Goal: Transaction & Acquisition: Book appointment/travel/reservation

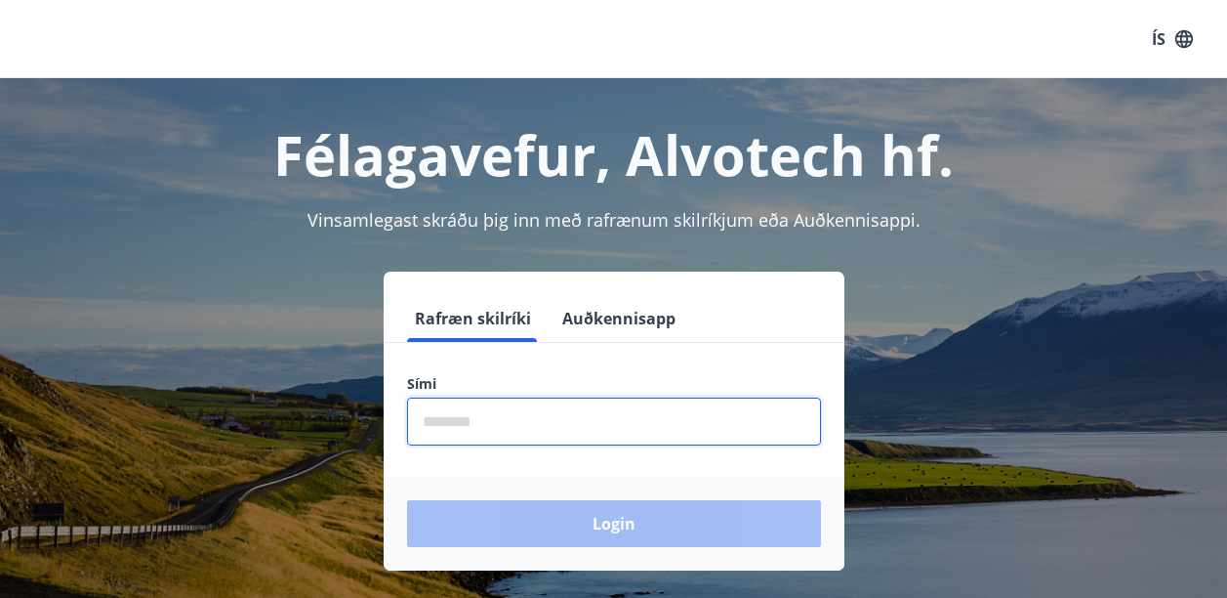
click at [453, 431] on input "phone" at bounding box center [614, 421] width 414 height 48
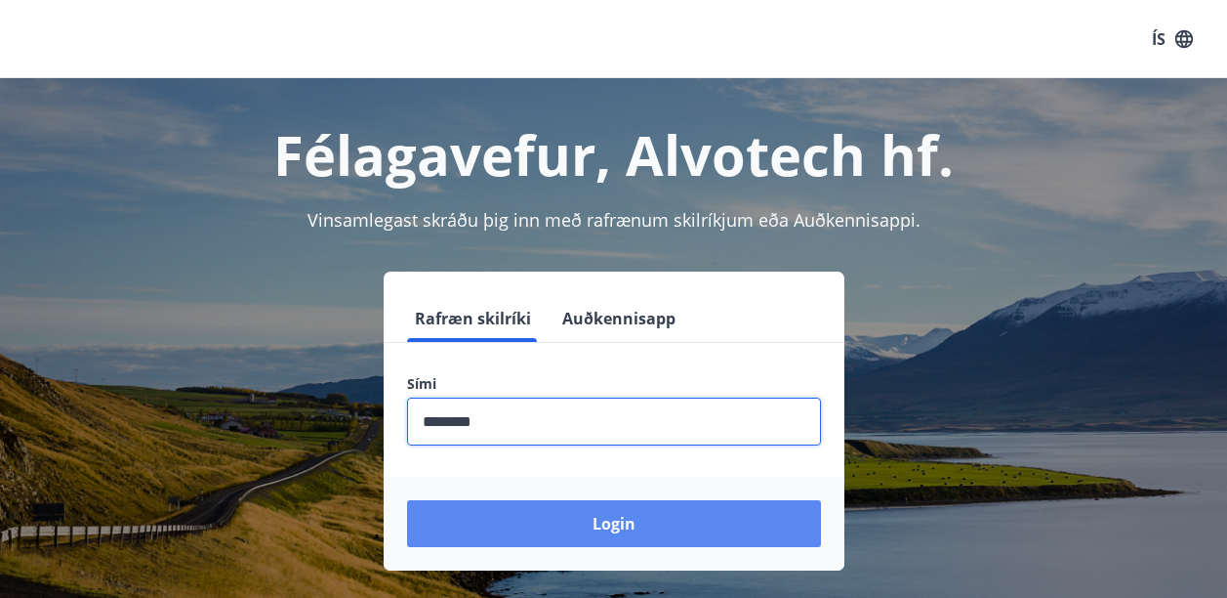
type input "********"
click at [587, 516] on button "Login" at bounding box center [614, 523] width 414 height 47
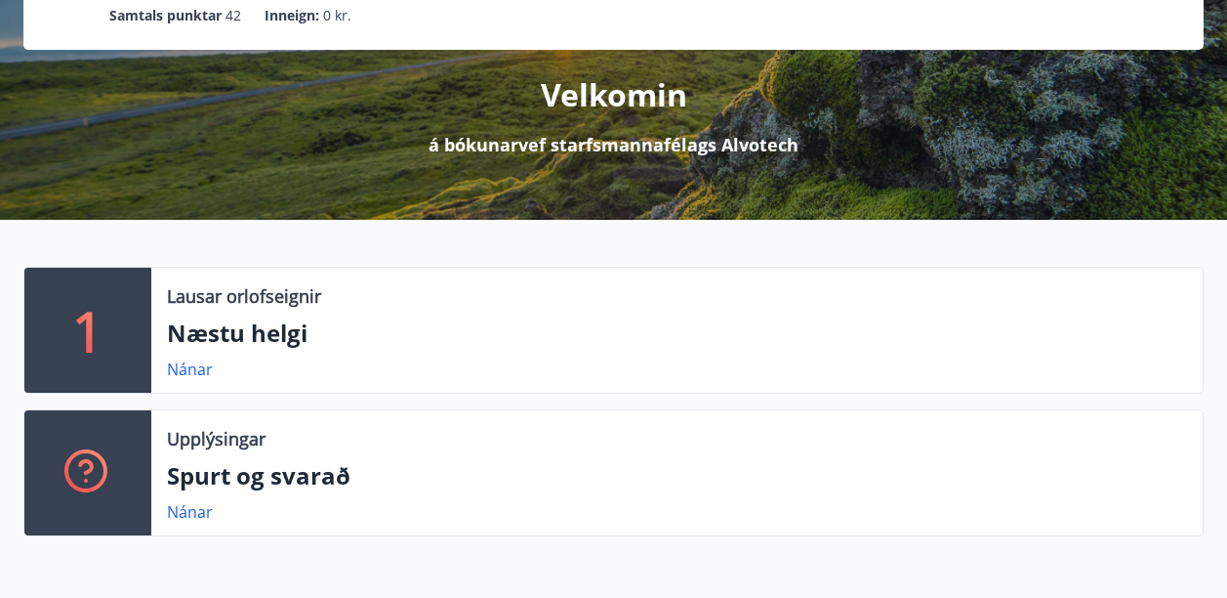
scroll to position [195, 0]
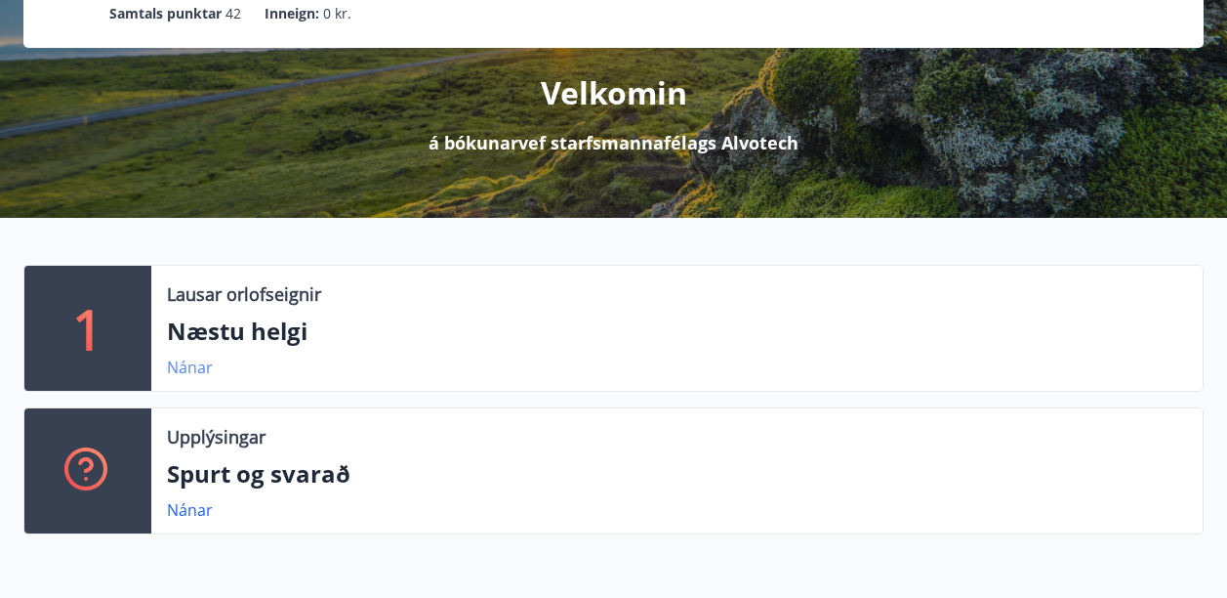
click at [195, 367] on link "Nánar" at bounding box center [190, 366] width 46 height 21
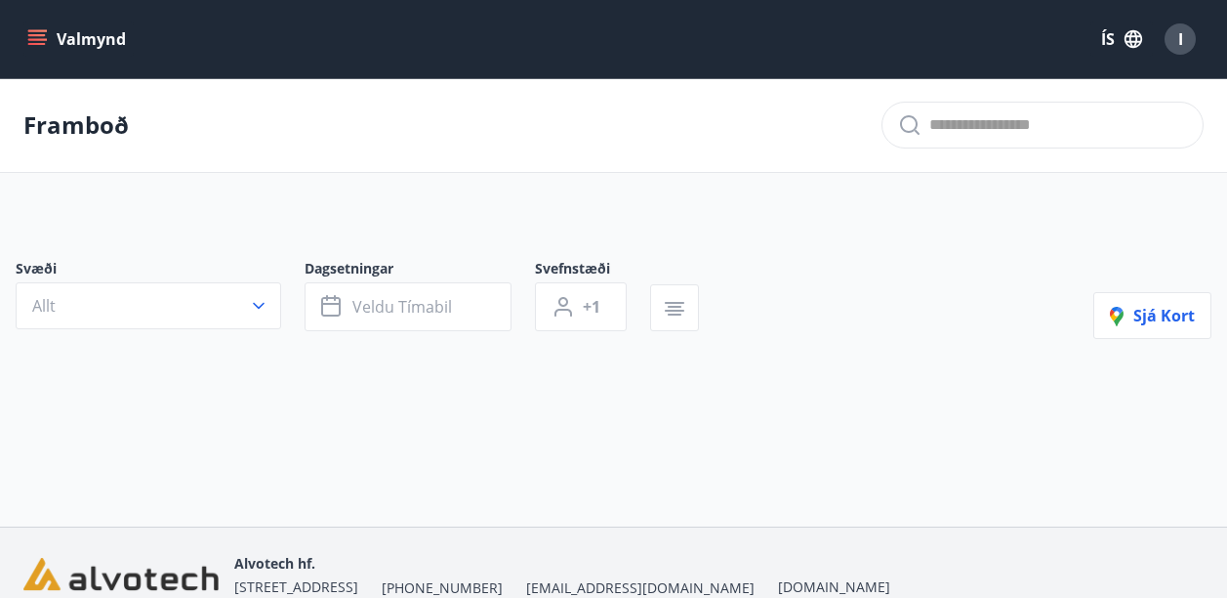
type input "*"
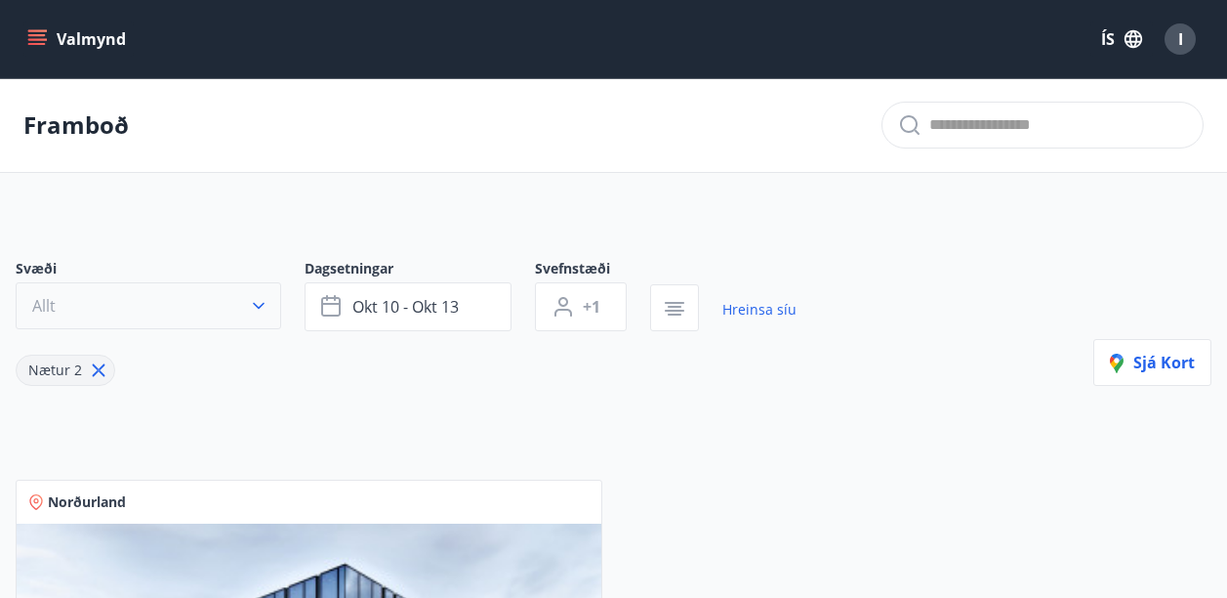
click at [263, 304] on icon "button" at bounding box center [259, 306] width 12 height 7
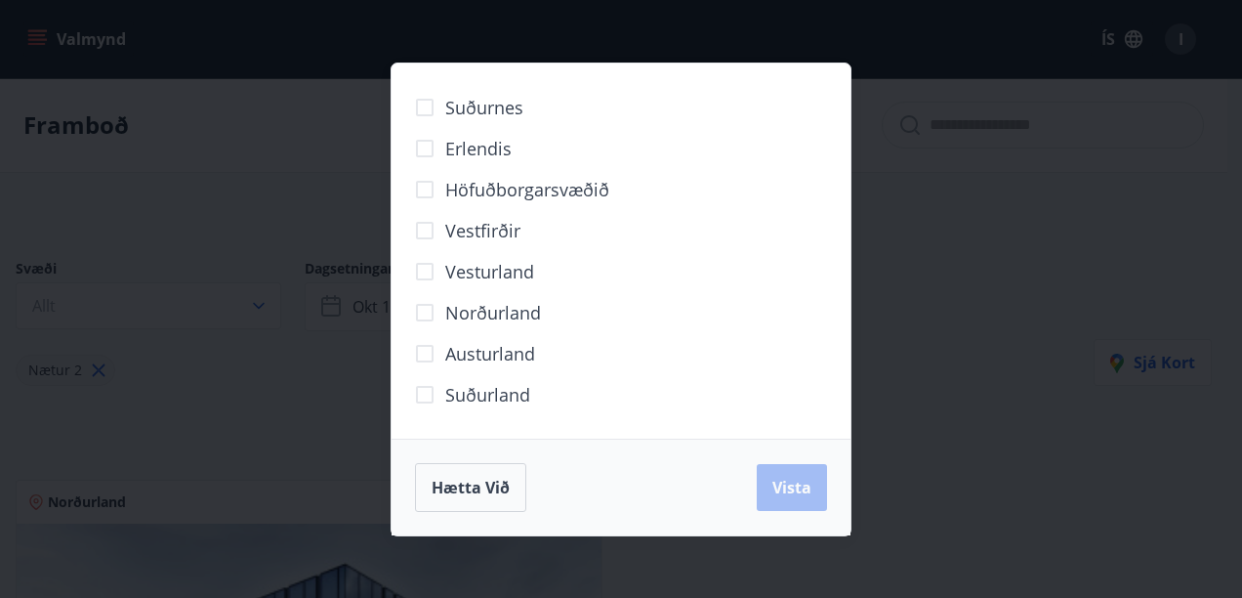
click at [257, 167] on div "Suðurnes Erlendis Höfuðborgarsvæðið [GEOGRAPHIC_DATA] [GEOGRAPHIC_DATA] [GEOGRA…" at bounding box center [621, 299] width 1242 height 598
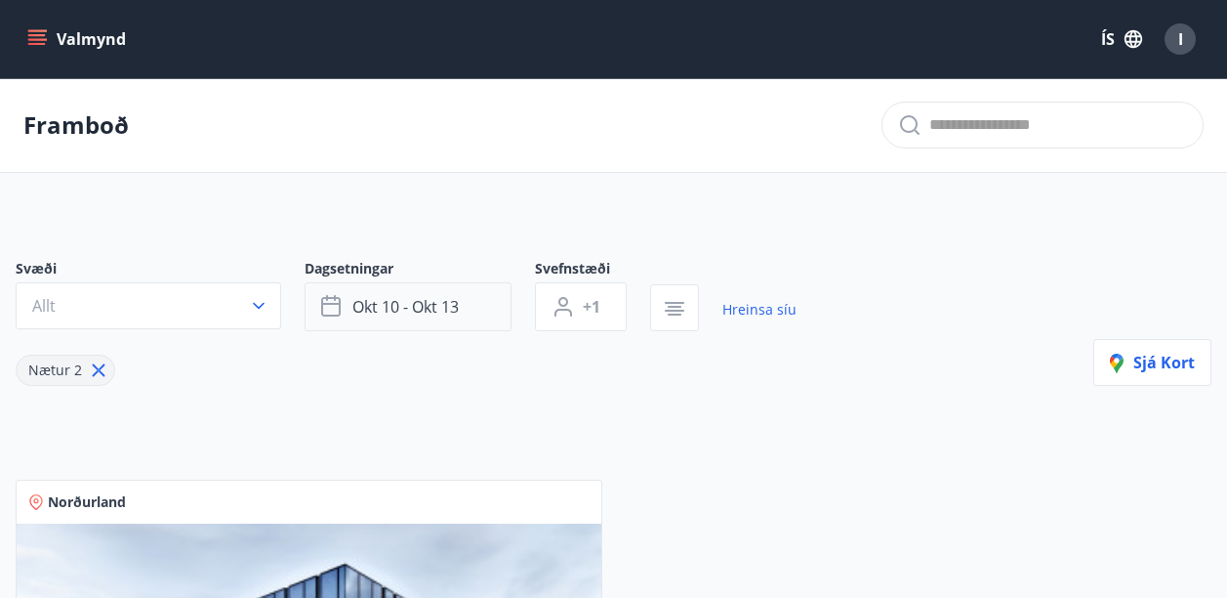
click at [354, 306] on span "okt 10 - okt 13" at bounding box center [405, 306] width 106 height 21
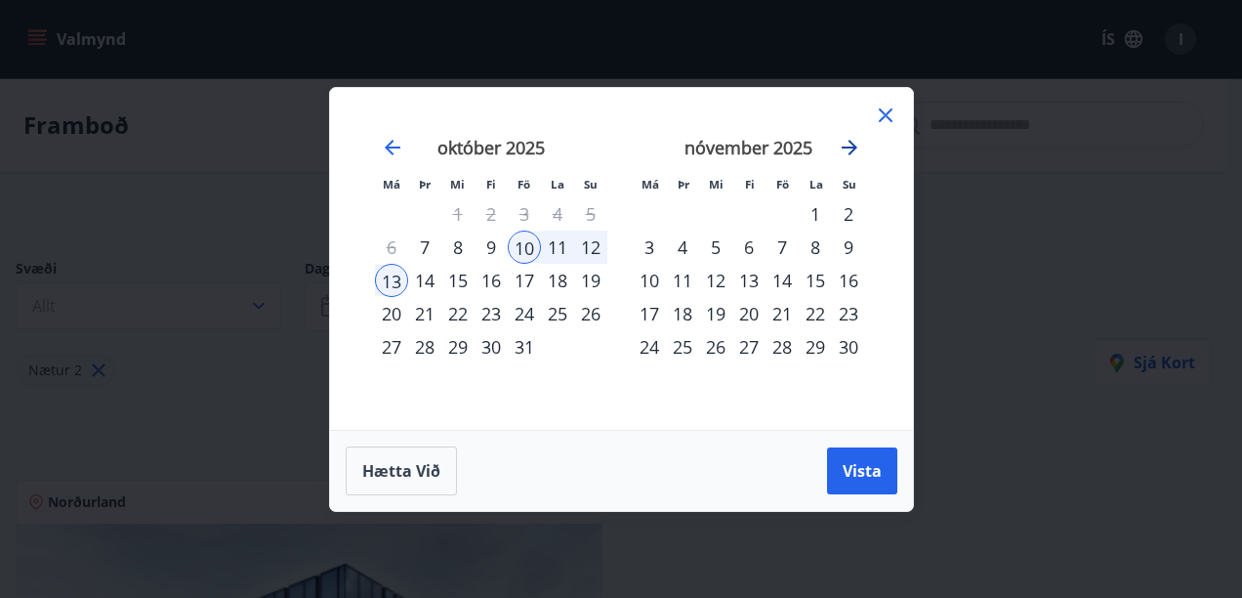
click at [853, 146] on icon "Move forward to switch to the next month." at bounding box center [850, 148] width 16 height 16
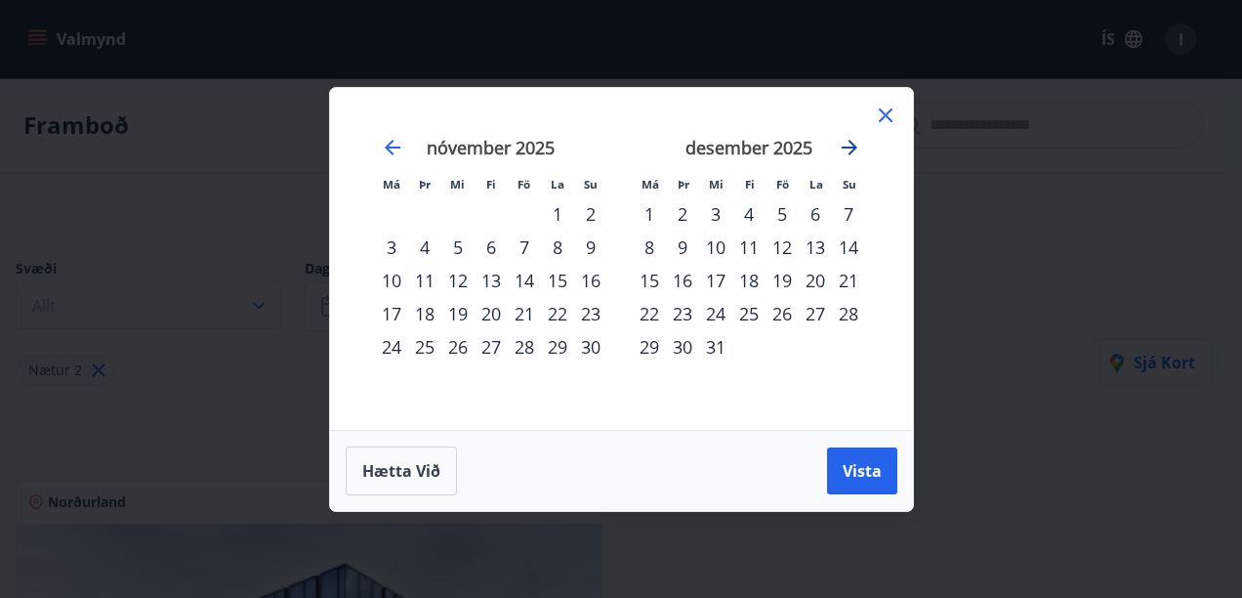
click at [853, 146] on icon "Move forward to switch to the next month." at bounding box center [850, 148] width 16 height 16
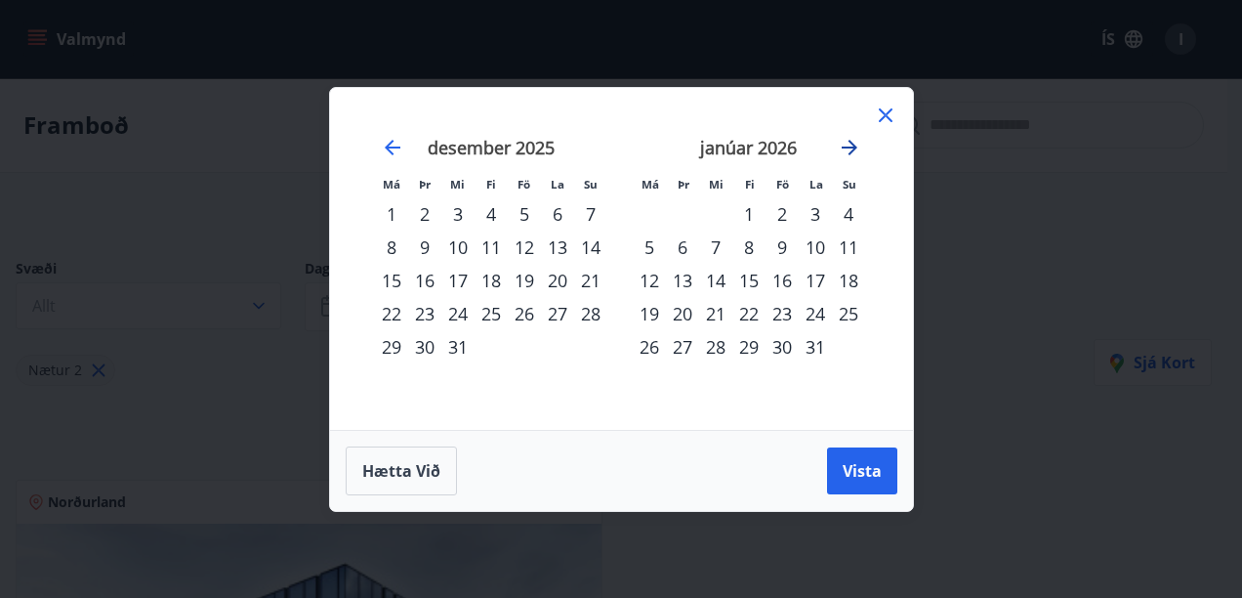
click at [853, 146] on icon "Move forward to switch to the next month." at bounding box center [850, 148] width 16 height 16
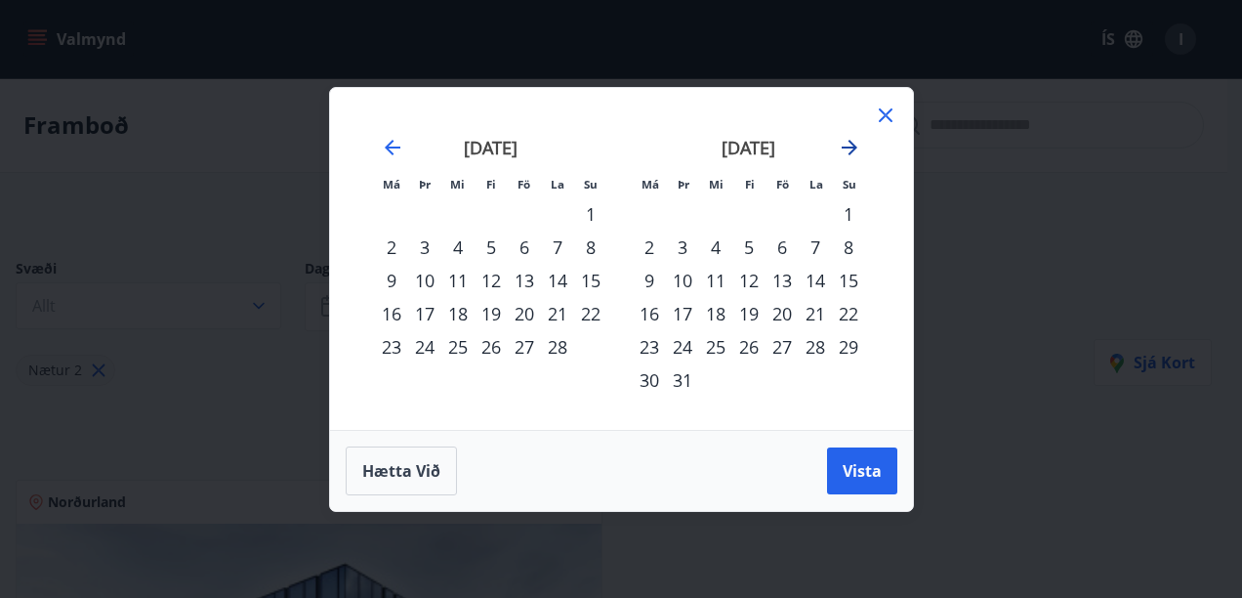
click at [853, 146] on icon "Move forward to switch to the next month." at bounding box center [850, 148] width 16 height 16
click at [781, 214] on div "3" at bounding box center [781, 213] width 33 height 33
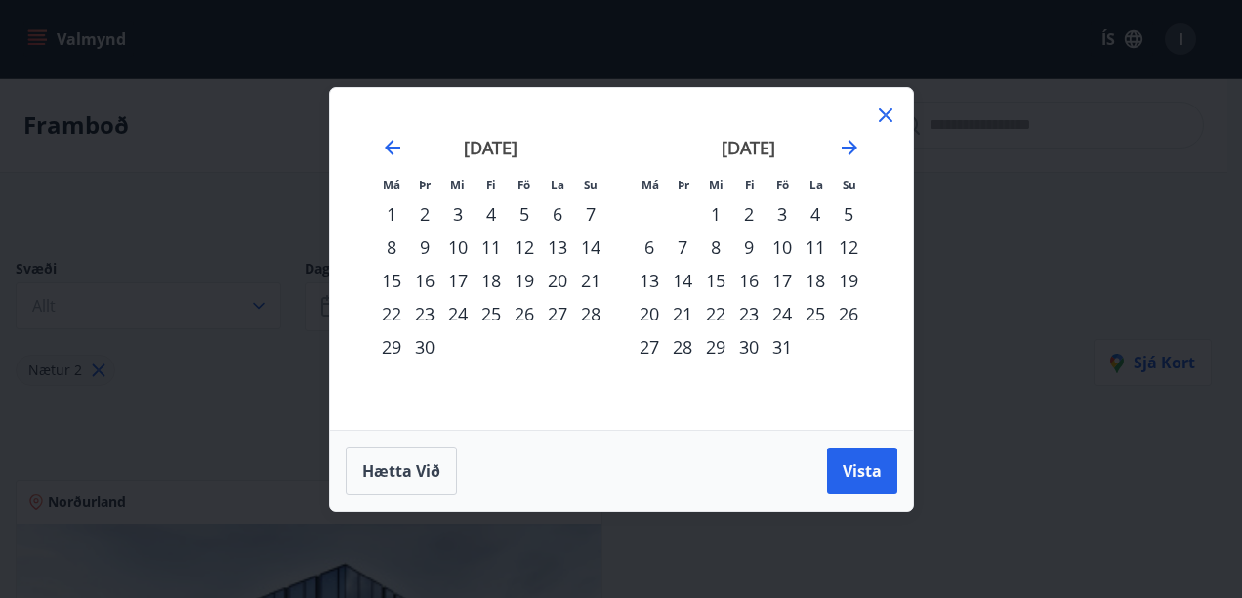
click at [781, 214] on div "3" at bounding box center [781, 213] width 33 height 33
click at [780, 253] on div "10" at bounding box center [781, 246] width 33 height 33
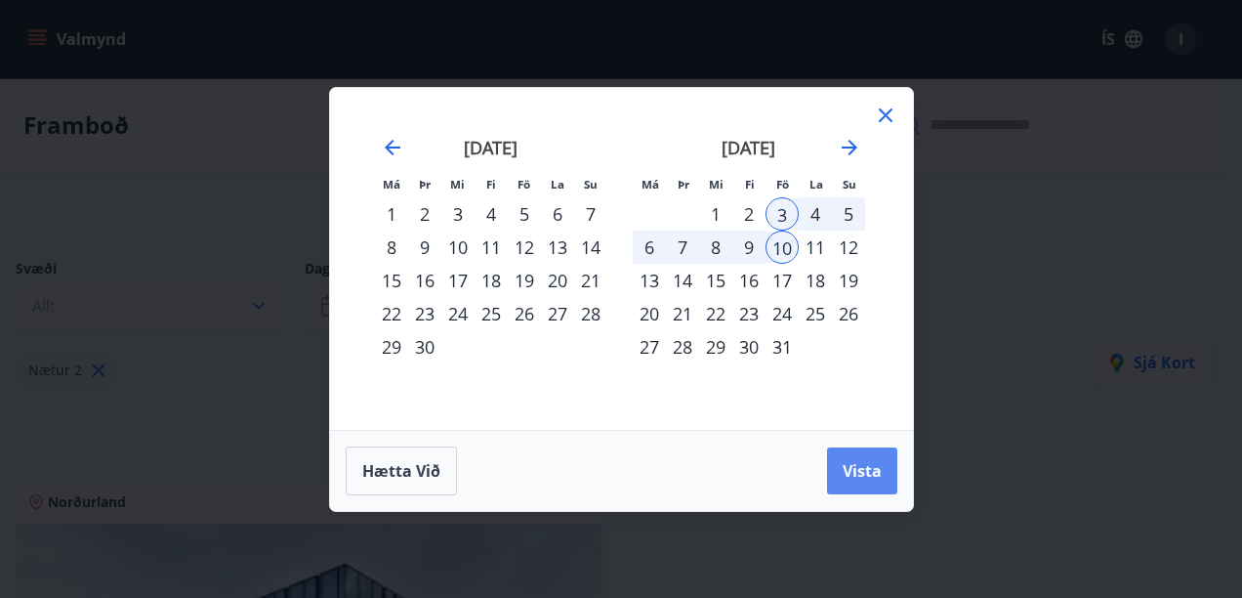
click at [864, 475] on span "Vista" at bounding box center [862, 470] width 39 height 21
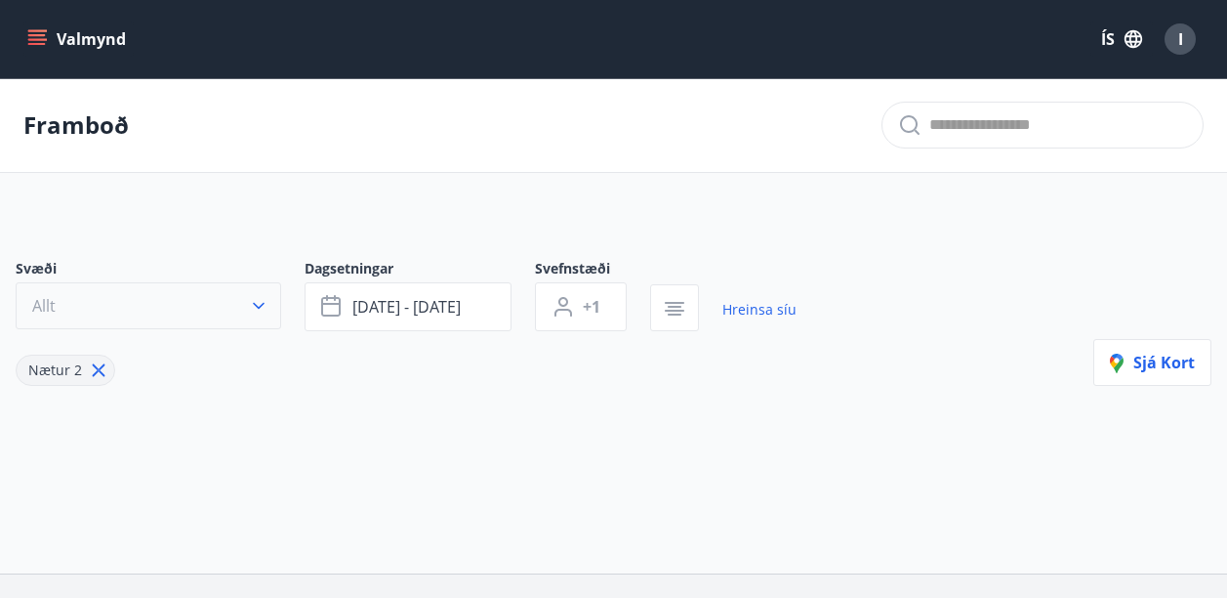
click at [177, 315] on button "Allt" at bounding box center [149, 305] width 266 height 47
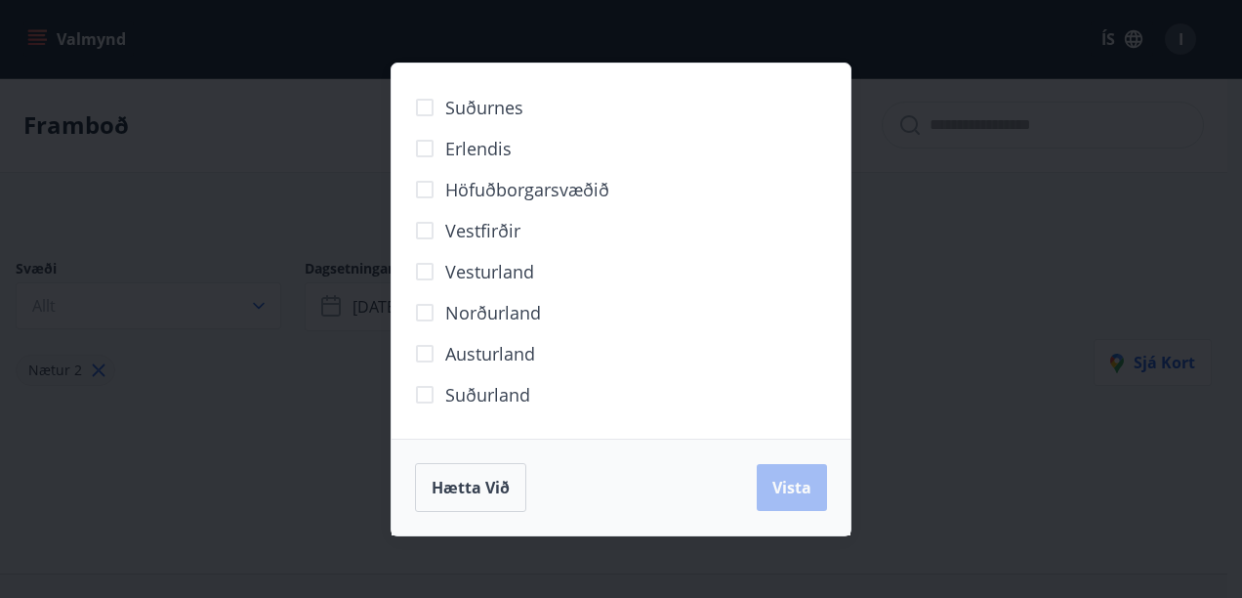
click at [225, 376] on div "Suðurnes Erlendis Höfuðborgarsvæðið [GEOGRAPHIC_DATA] [GEOGRAPHIC_DATA] [GEOGRA…" at bounding box center [621, 299] width 1242 height 598
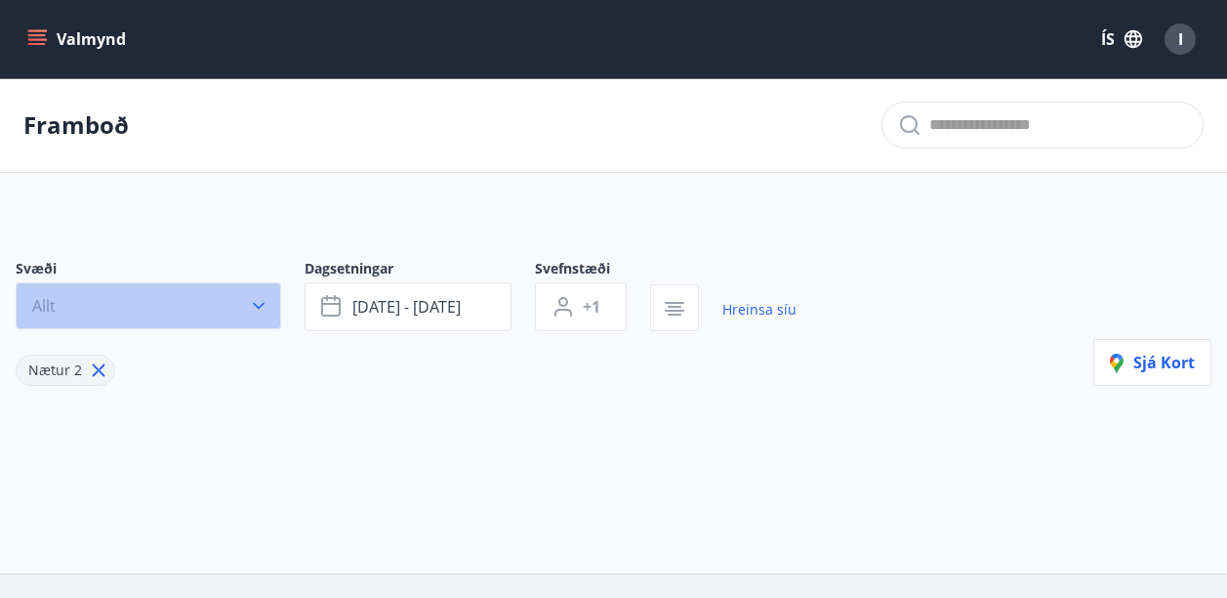
click at [265, 298] on icon "button" at bounding box center [259, 306] width 20 height 20
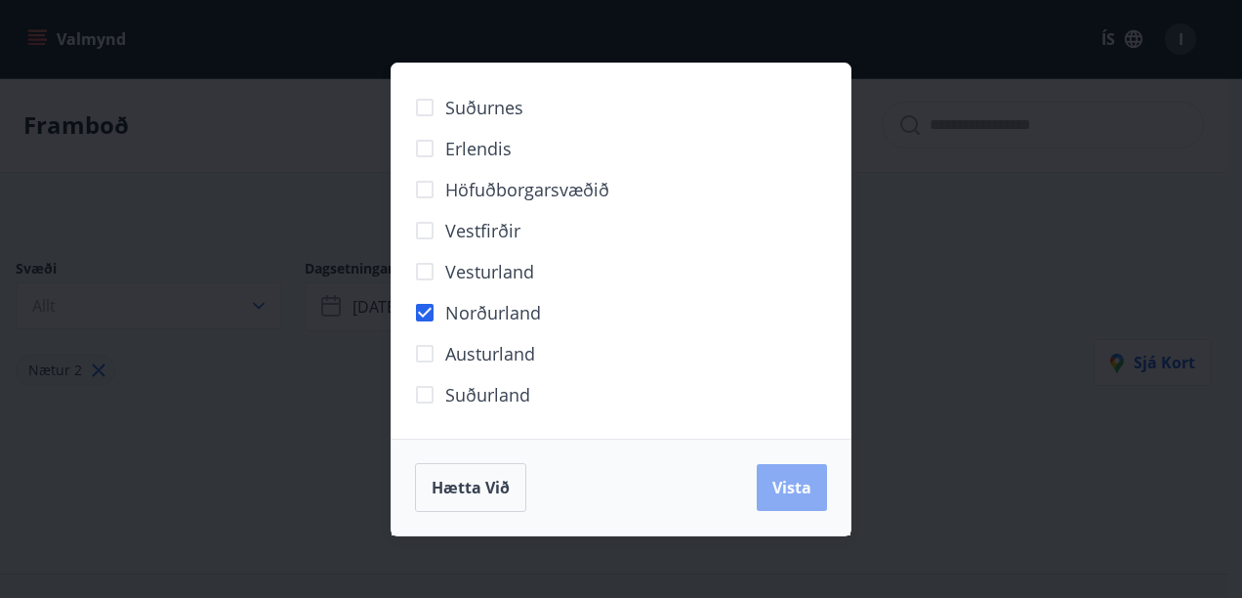
drag, startPoint x: 801, startPoint y: 496, endPoint x: 793, endPoint y: 486, distance: 12.5
click at [800, 495] on span "Vista" at bounding box center [791, 486] width 39 height 21
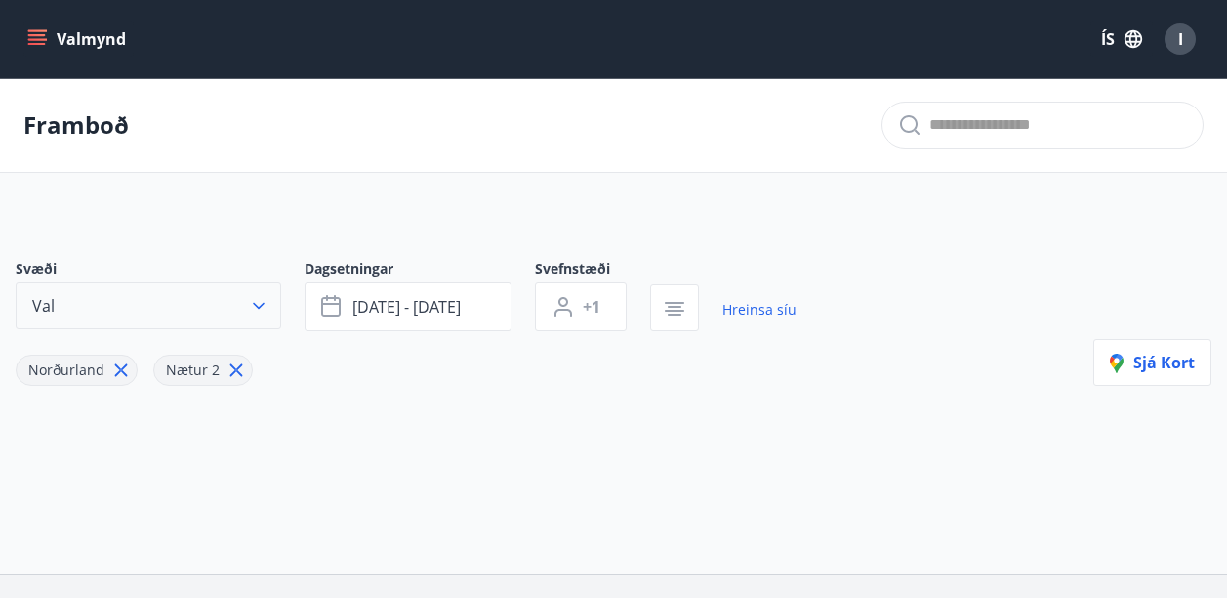
click at [262, 311] on icon "button" at bounding box center [259, 306] width 20 height 20
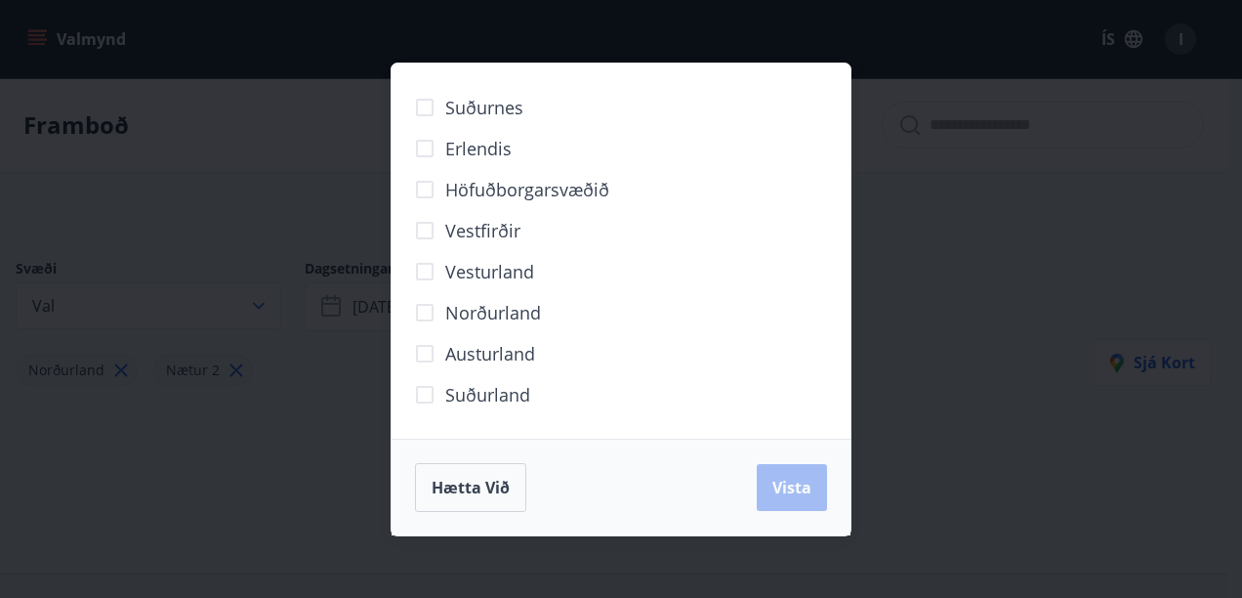
click at [268, 184] on div "Suðurnes Erlendis Höfuðborgarsvæðið [GEOGRAPHIC_DATA] [GEOGRAPHIC_DATA] [GEOGRA…" at bounding box center [621, 299] width 1242 height 598
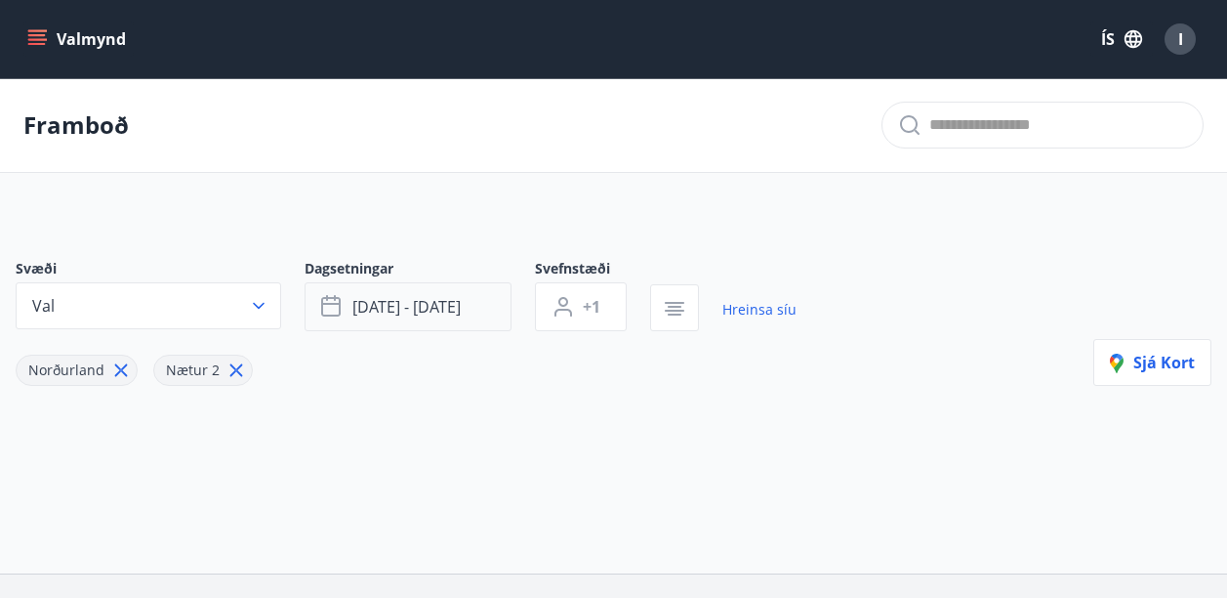
click at [471, 307] on button "[DATE] - [DATE]" at bounding box center [408, 306] width 207 height 49
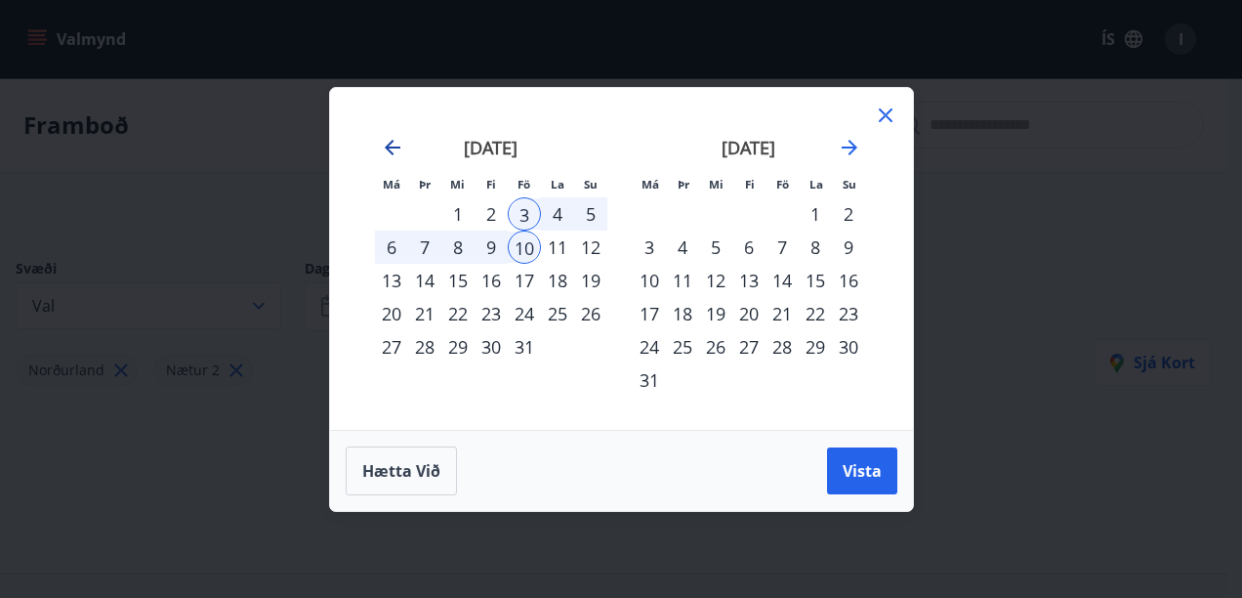
click at [387, 148] on icon "Move backward to switch to the previous month." at bounding box center [393, 148] width 16 height 16
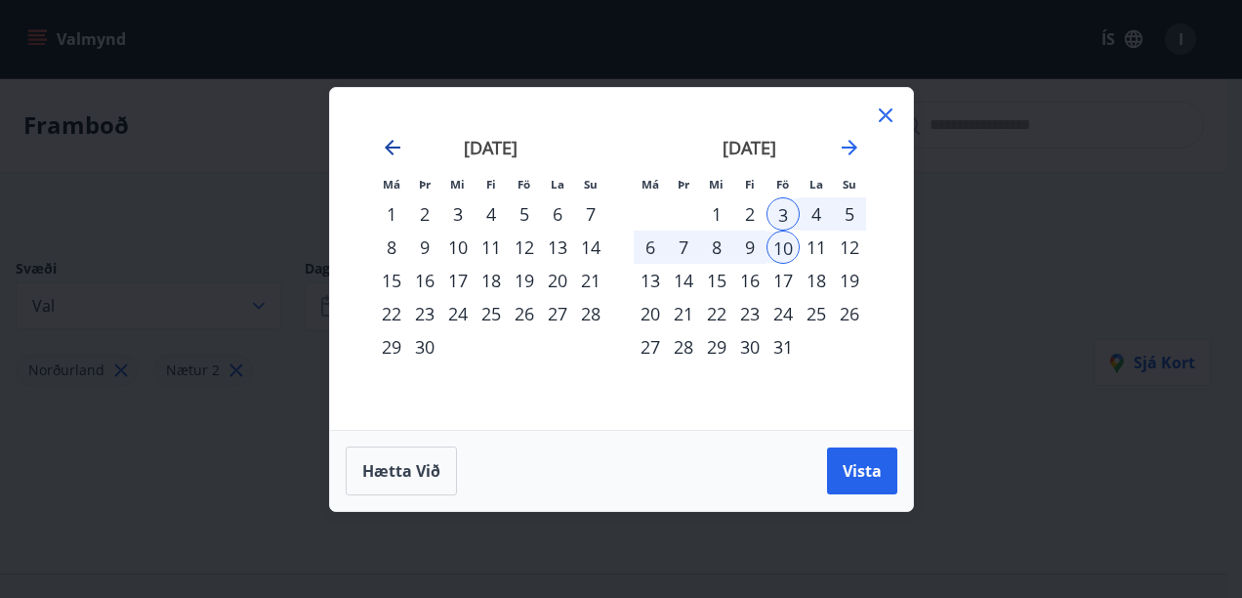
click at [387, 147] on icon "Move backward to switch to the previous month." at bounding box center [393, 148] width 16 height 16
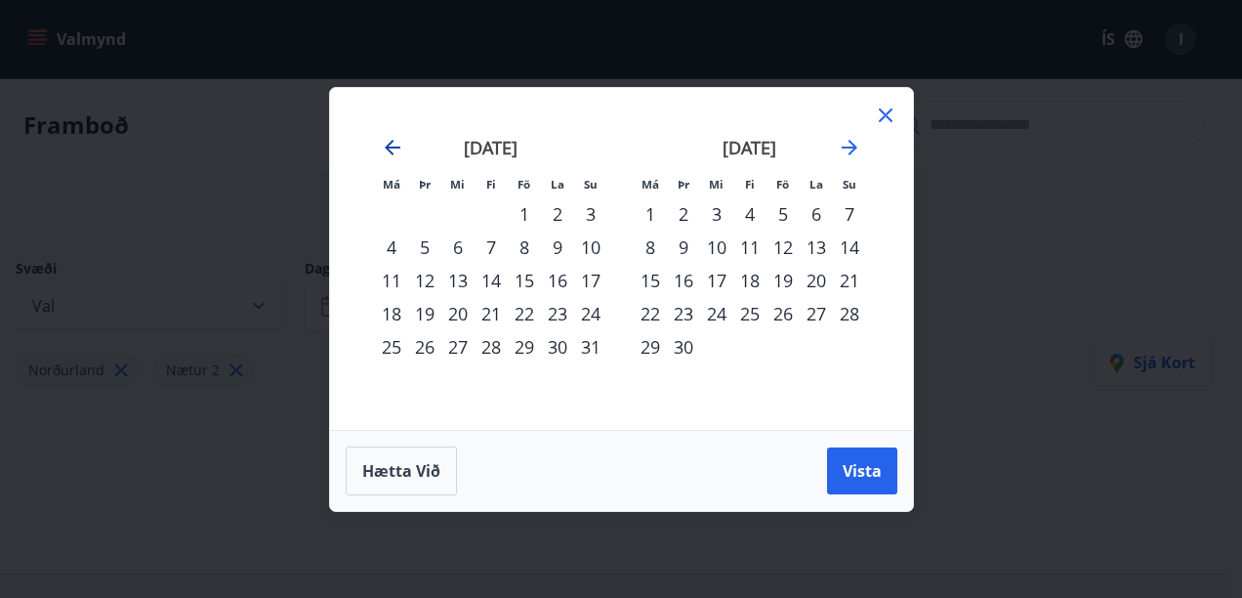
click at [387, 147] on icon "Move backward to switch to the previous month." at bounding box center [393, 148] width 16 height 16
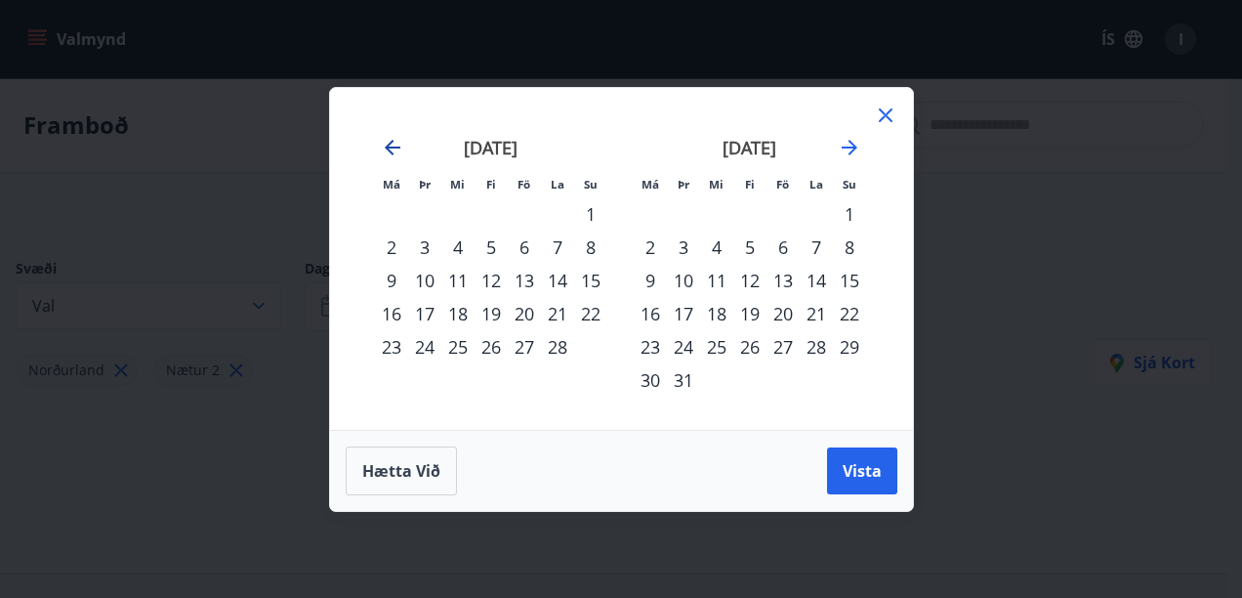
click at [387, 147] on icon "Move backward to switch to the previous month." at bounding box center [393, 148] width 16 height 16
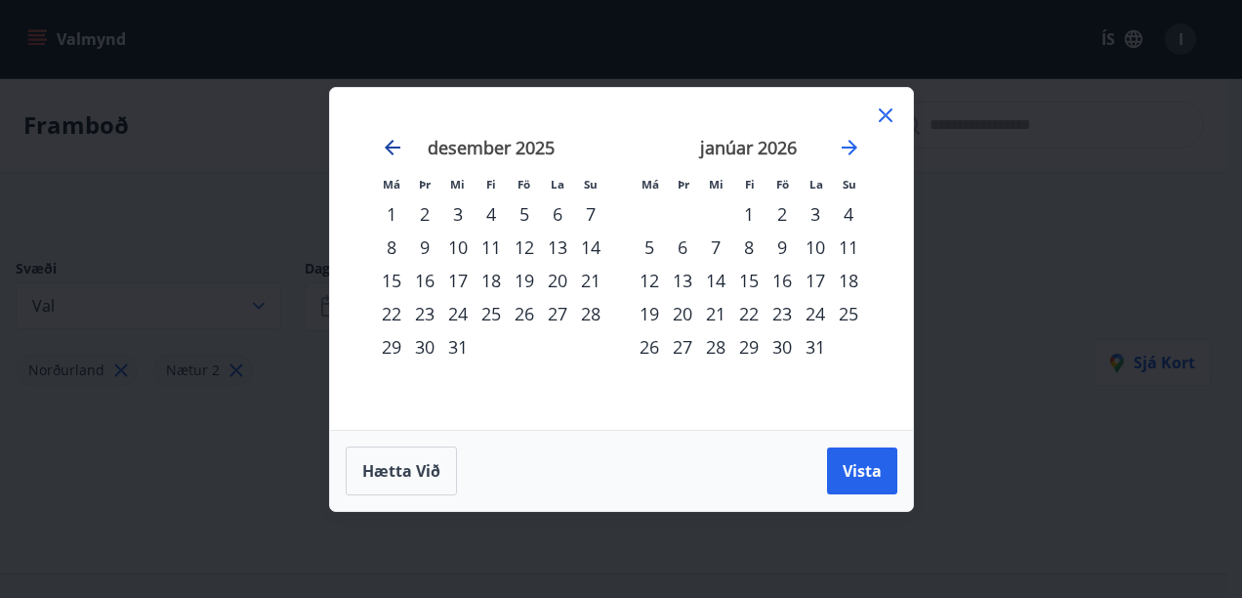
click at [387, 147] on icon "Move backward to switch to the previous month." at bounding box center [393, 148] width 16 height 16
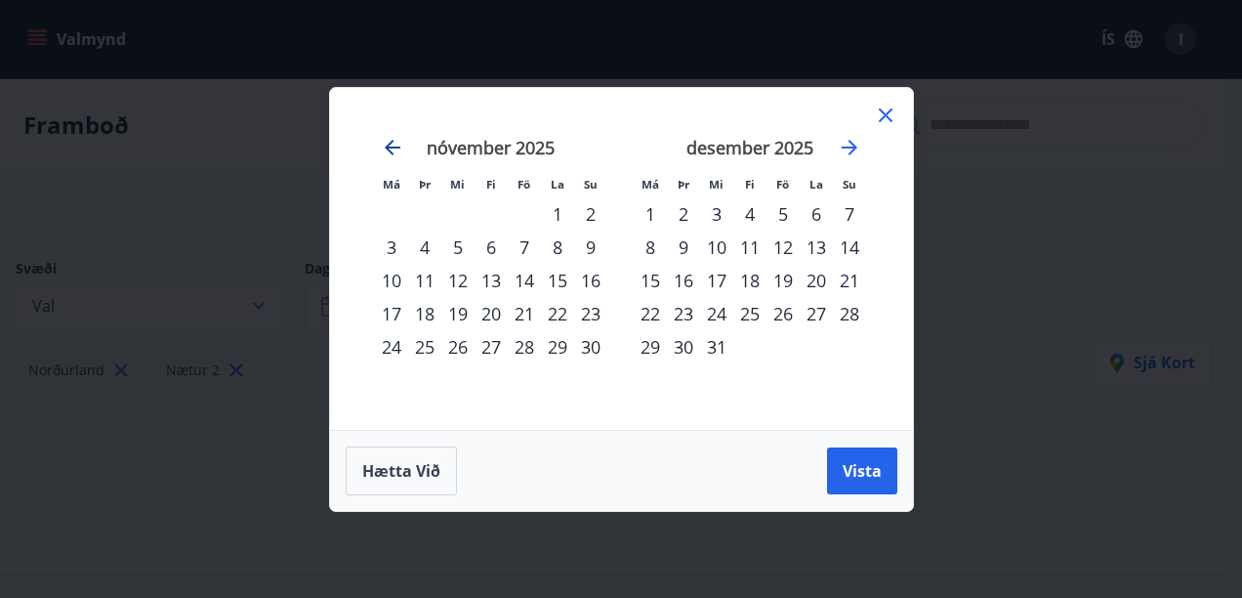
click at [387, 147] on icon "Move backward to switch to the previous month." at bounding box center [393, 148] width 16 height 16
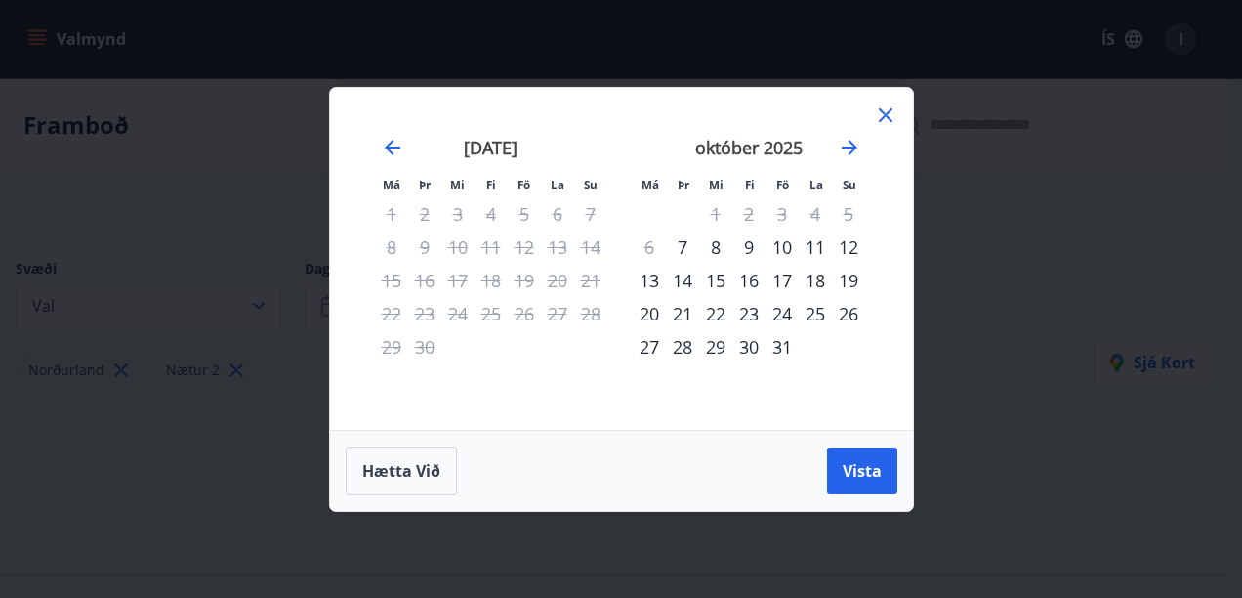
click at [786, 247] on div "10" at bounding box center [781, 246] width 33 height 33
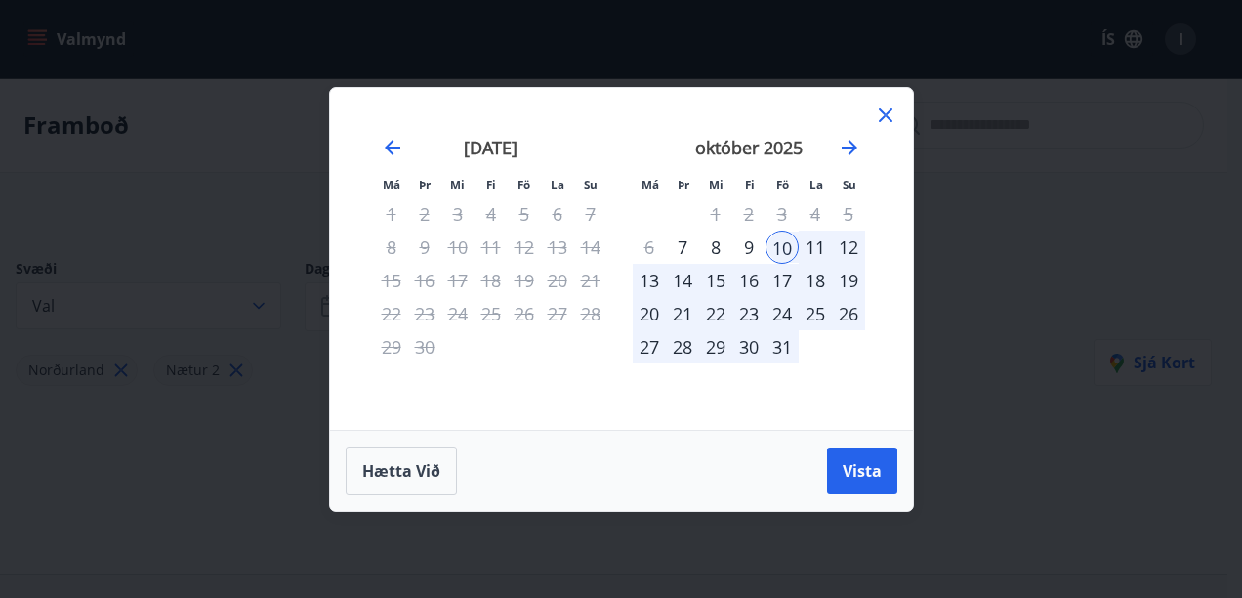
click at [840, 247] on div "12" at bounding box center [848, 246] width 33 height 33
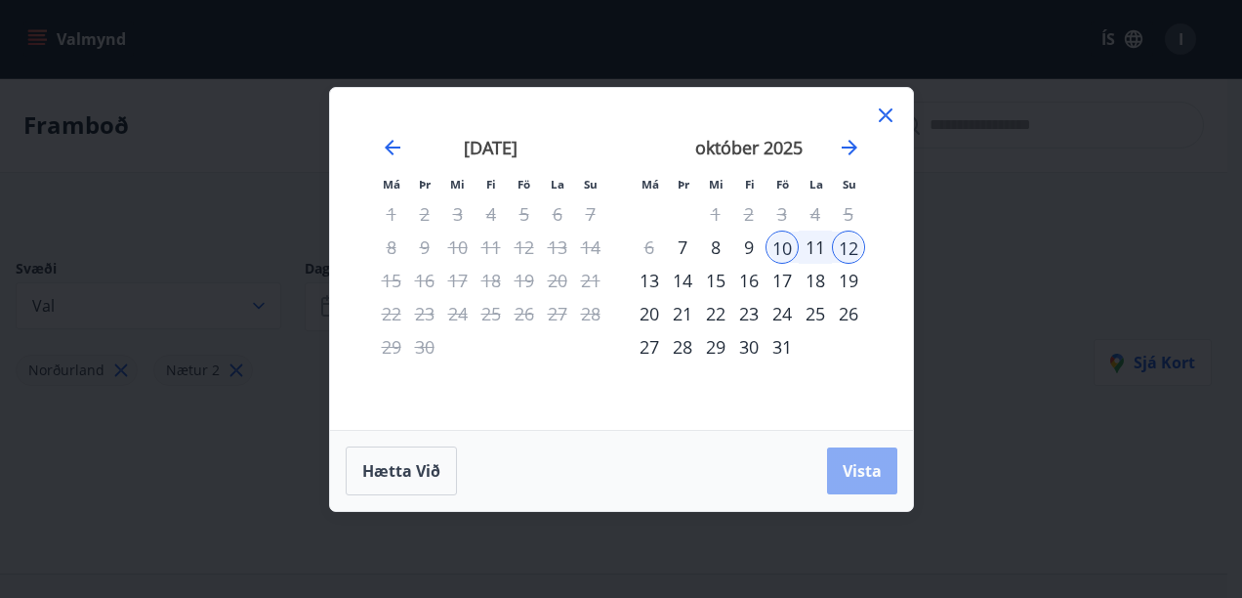
click at [864, 477] on span "Vista" at bounding box center [862, 470] width 39 height 21
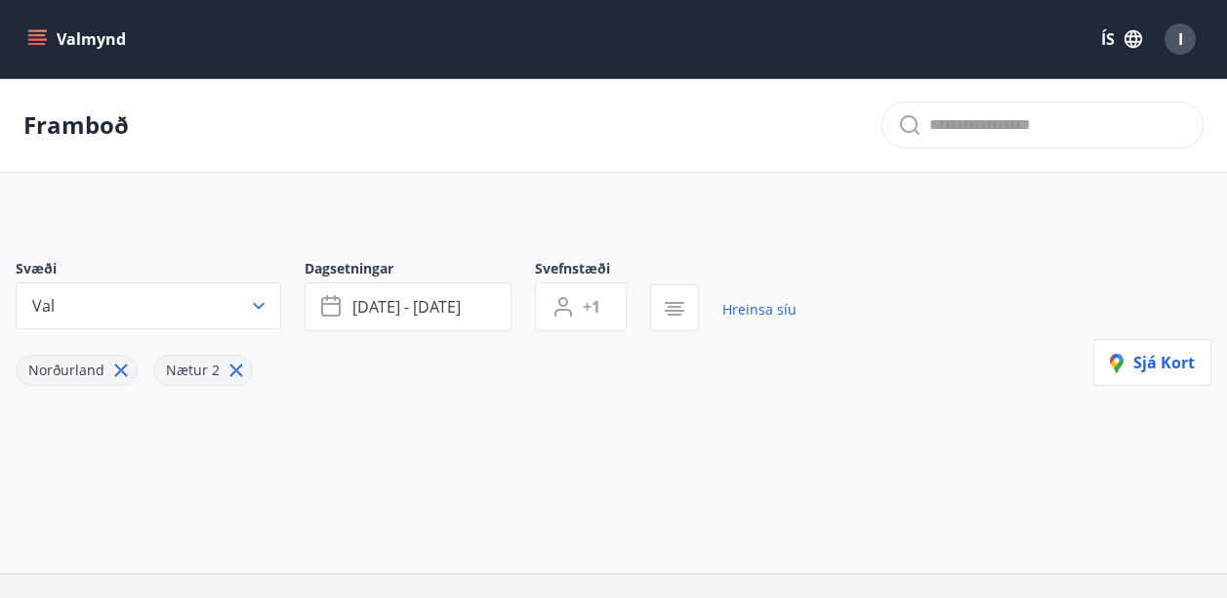
click at [32, 34] on icon "menu" at bounding box center [37, 35] width 18 height 2
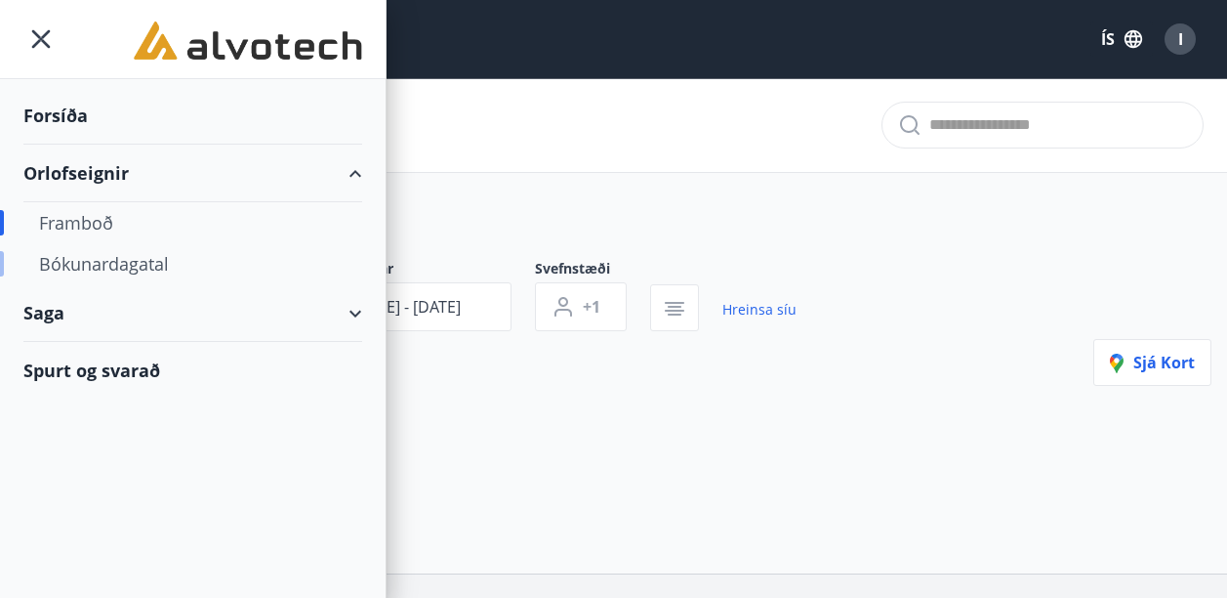
click at [93, 265] on div "Bókunardagatal" at bounding box center [193, 263] width 308 height 41
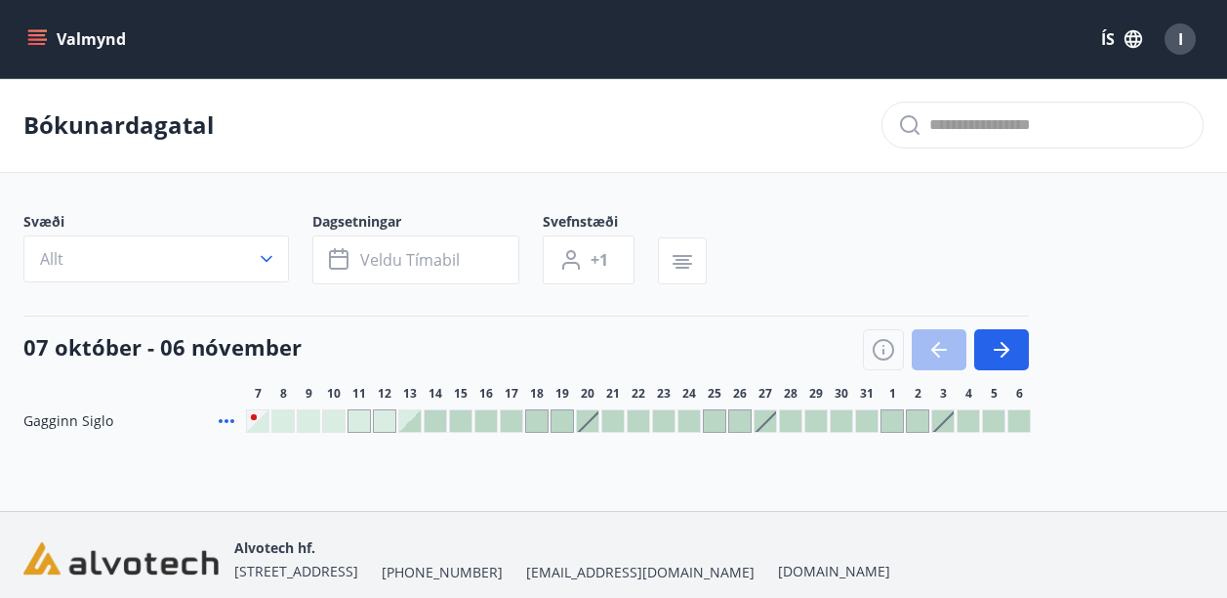
click at [36, 39] on icon "menu" at bounding box center [38, 39] width 21 height 2
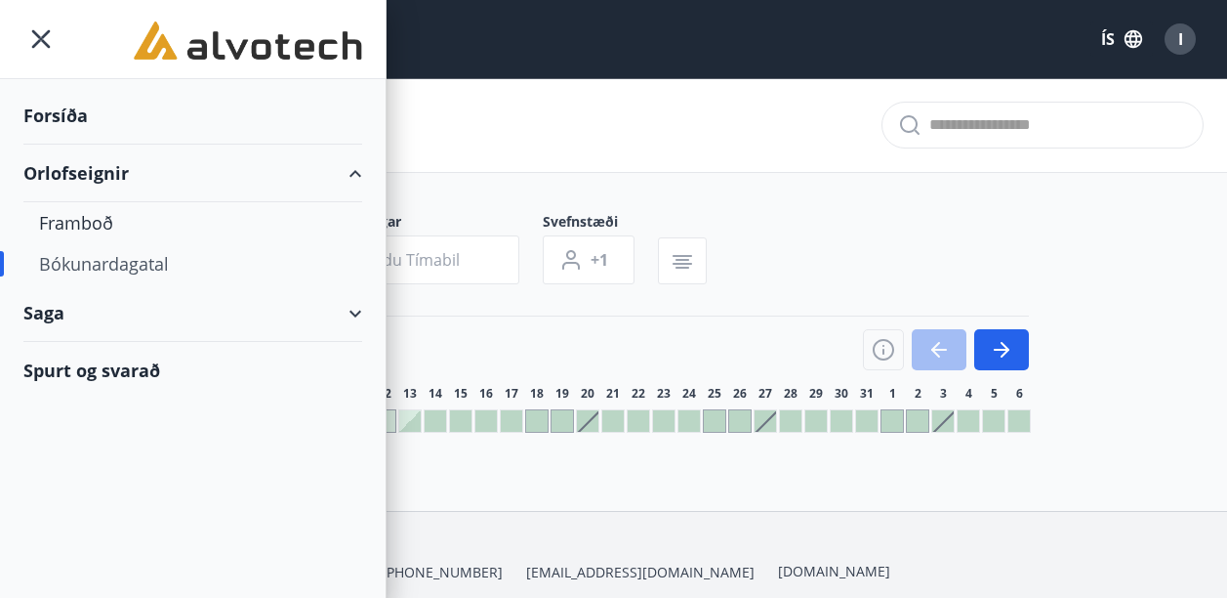
click at [52, 113] on div "Forsíða" at bounding box center [192, 116] width 339 height 58
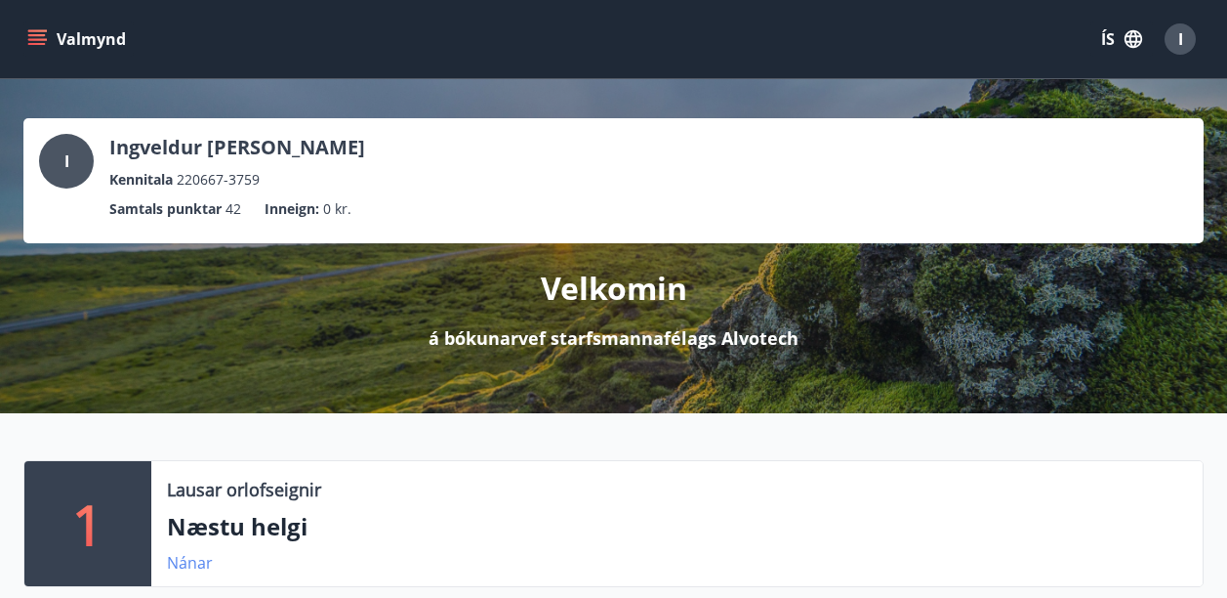
click at [195, 563] on link "Nánar" at bounding box center [190, 562] width 46 height 21
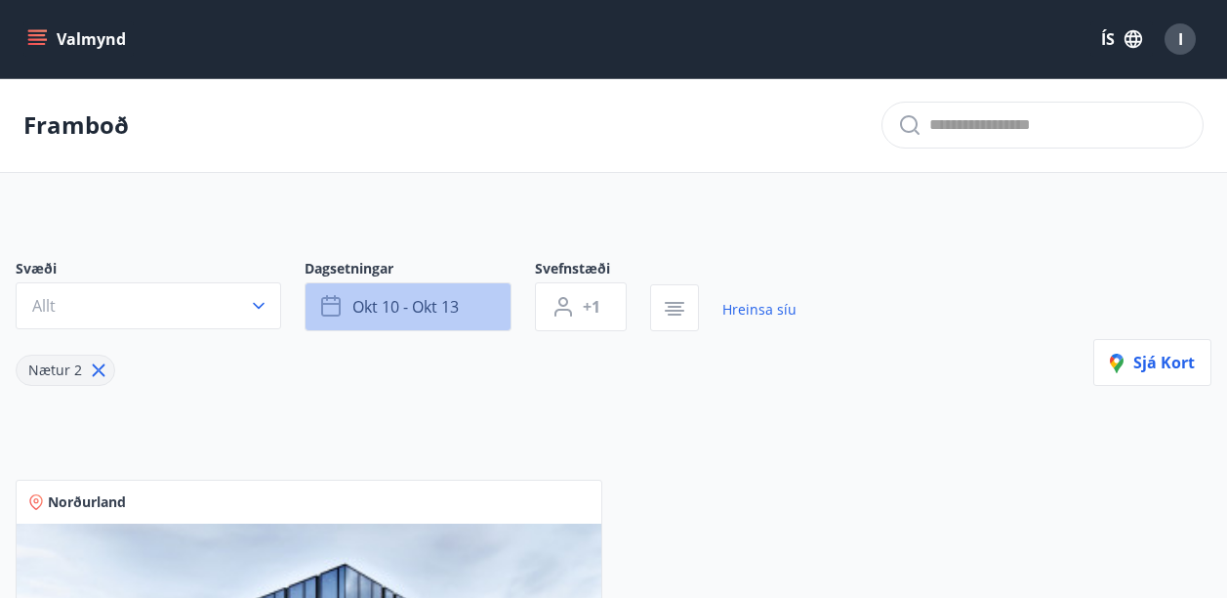
click at [388, 300] on span "okt 10 - okt 13" at bounding box center [405, 306] width 106 height 21
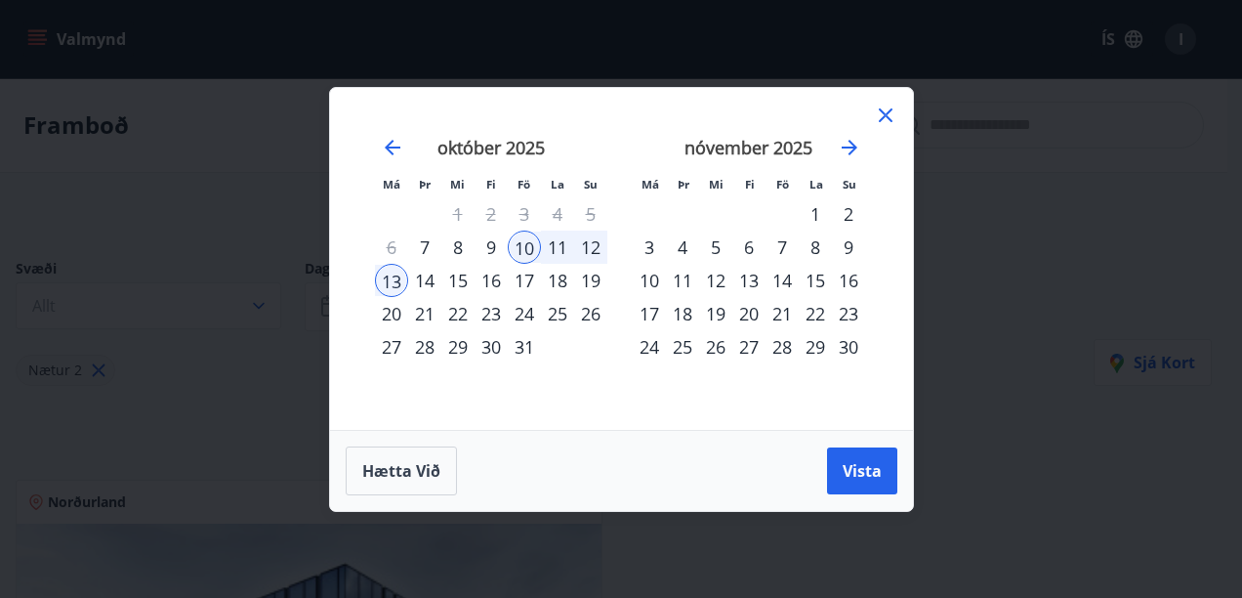
click at [524, 280] on div "17" at bounding box center [524, 280] width 33 height 33
click at [590, 281] on div "19" at bounding box center [590, 280] width 33 height 33
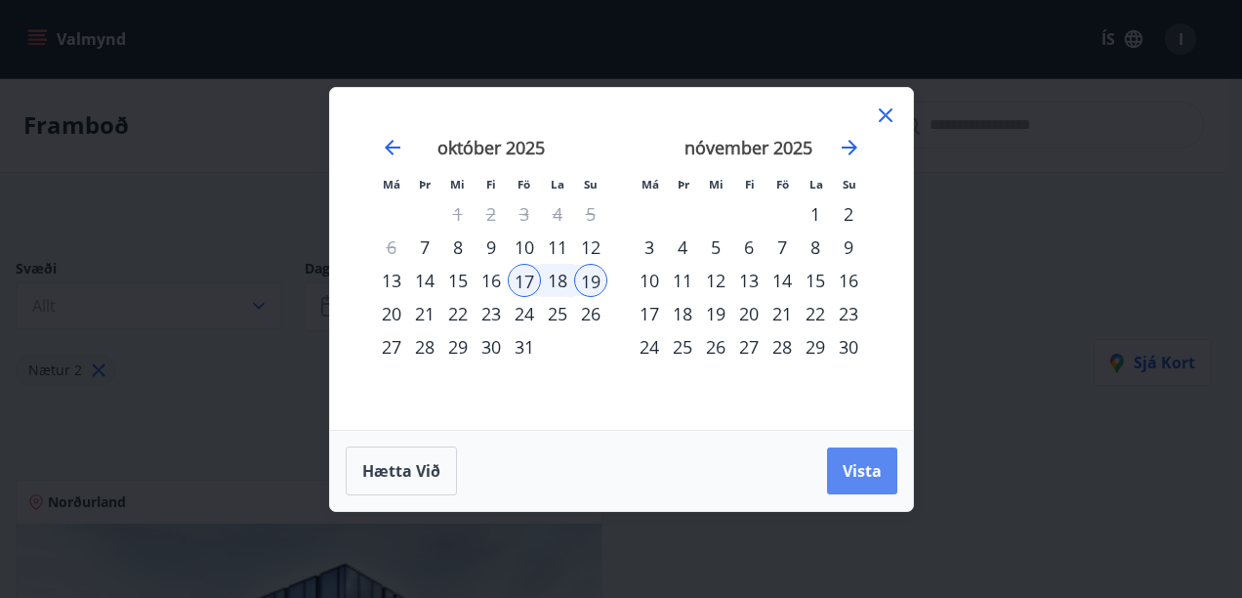
click at [865, 479] on span "Vista" at bounding box center [862, 470] width 39 height 21
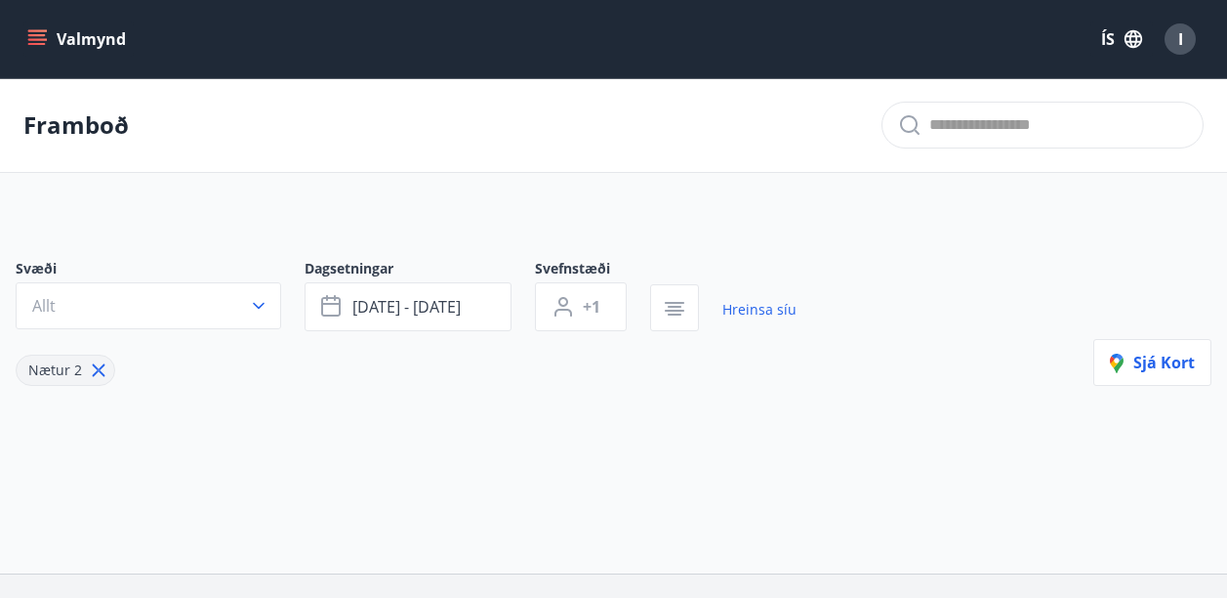
click at [254, 311] on icon "button" at bounding box center [259, 306] width 20 height 20
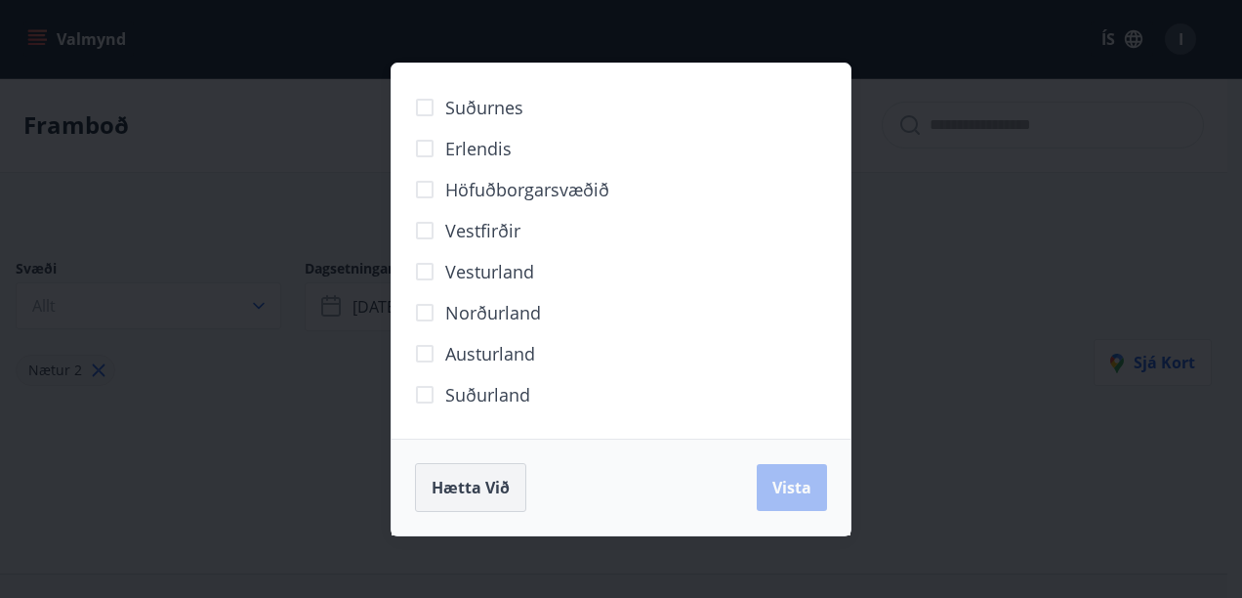
click at [462, 492] on span "Hætta við" at bounding box center [471, 486] width 78 height 21
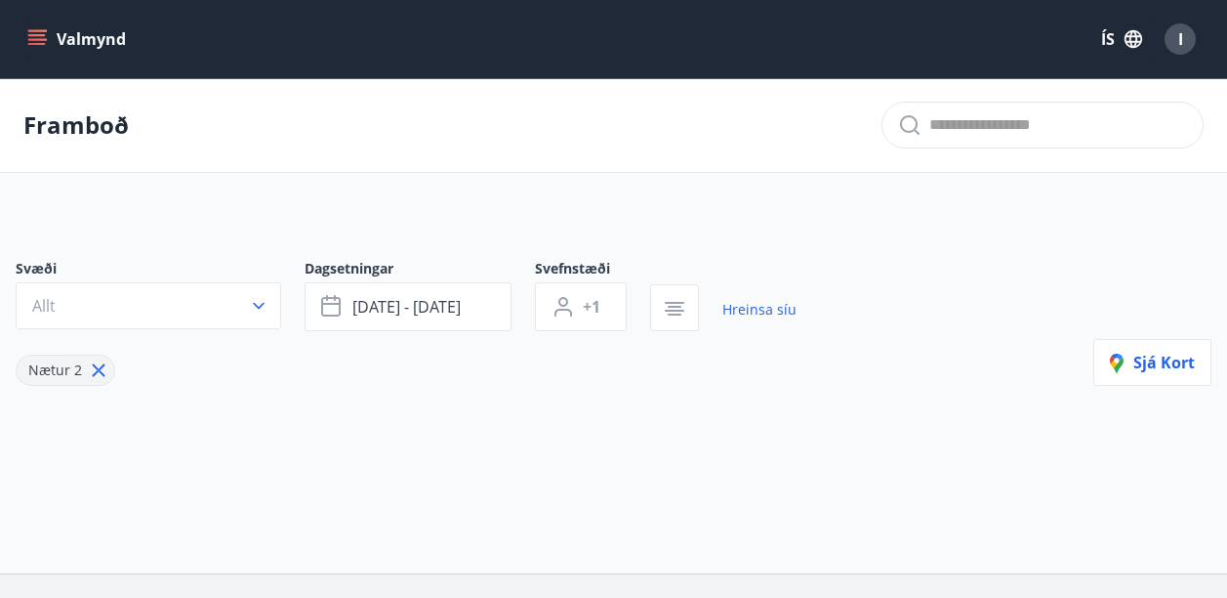
click at [88, 371] on icon at bounding box center [98, 369] width 21 height 21
type input "*"
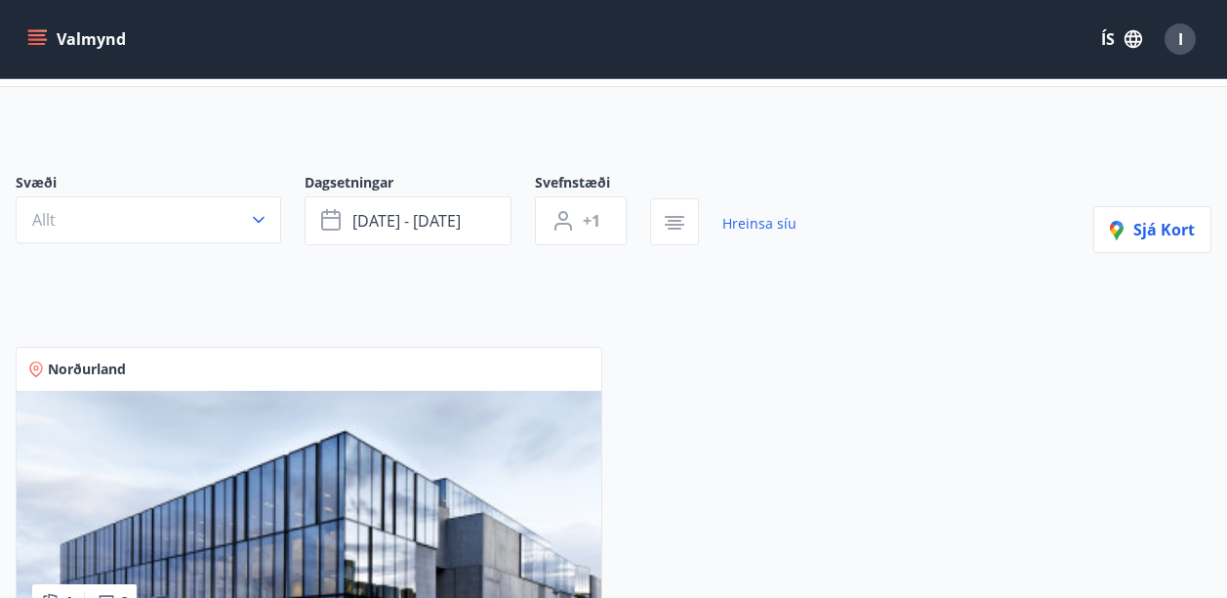
scroll to position [586, 0]
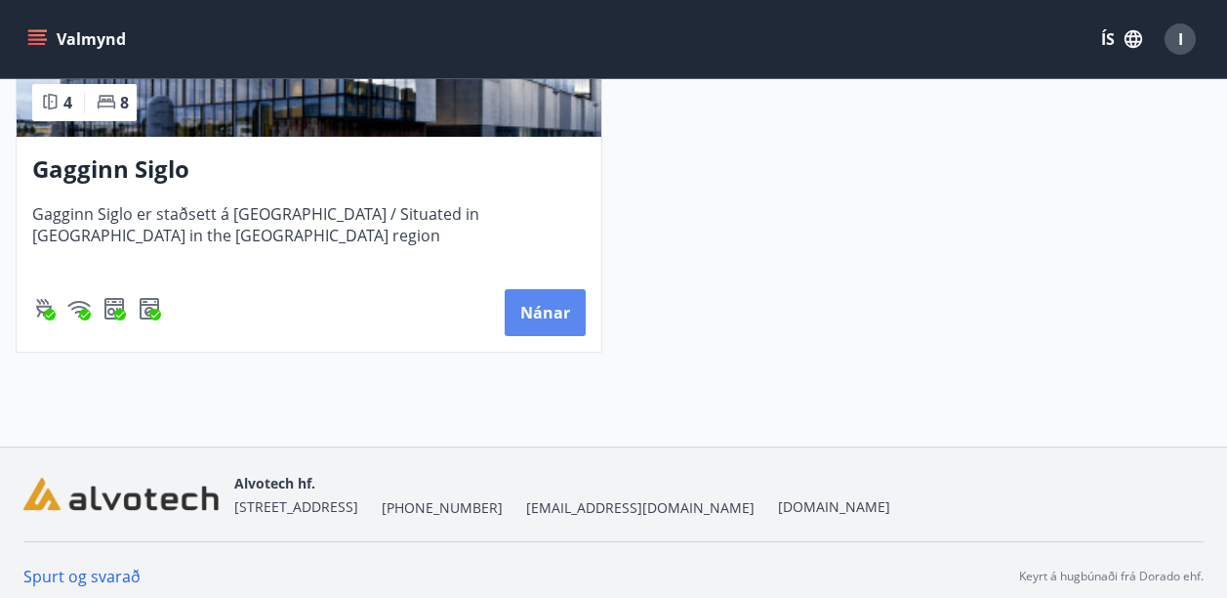
click at [543, 314] on button "Nánar" at bounding box center [545, 312] width 81 height 47
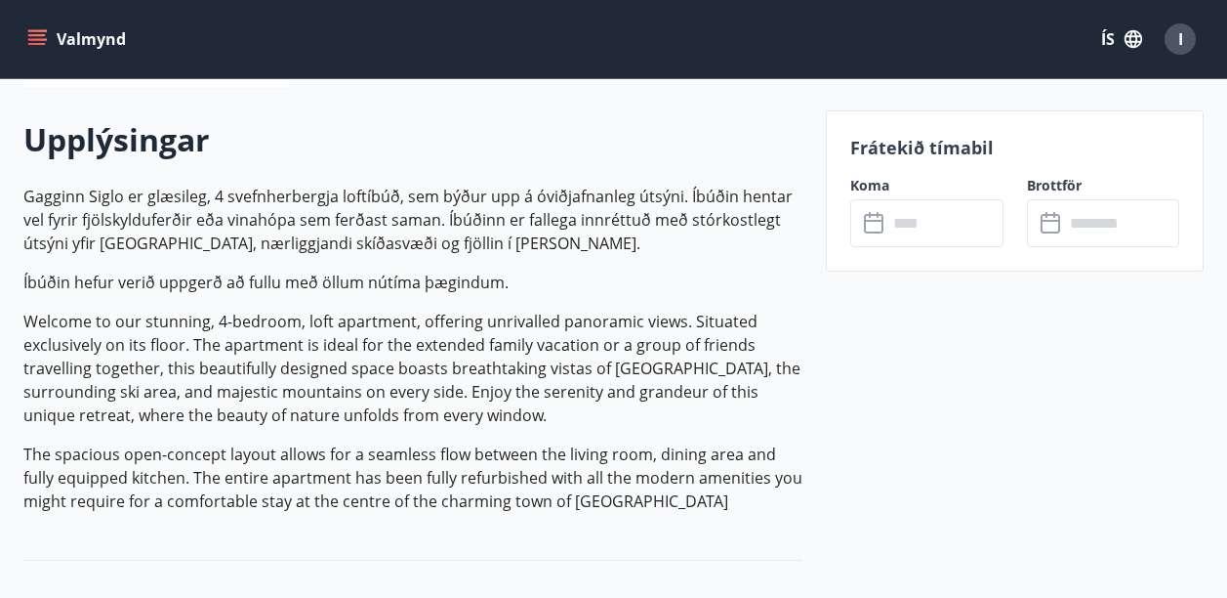
scroll to position [586, 0]
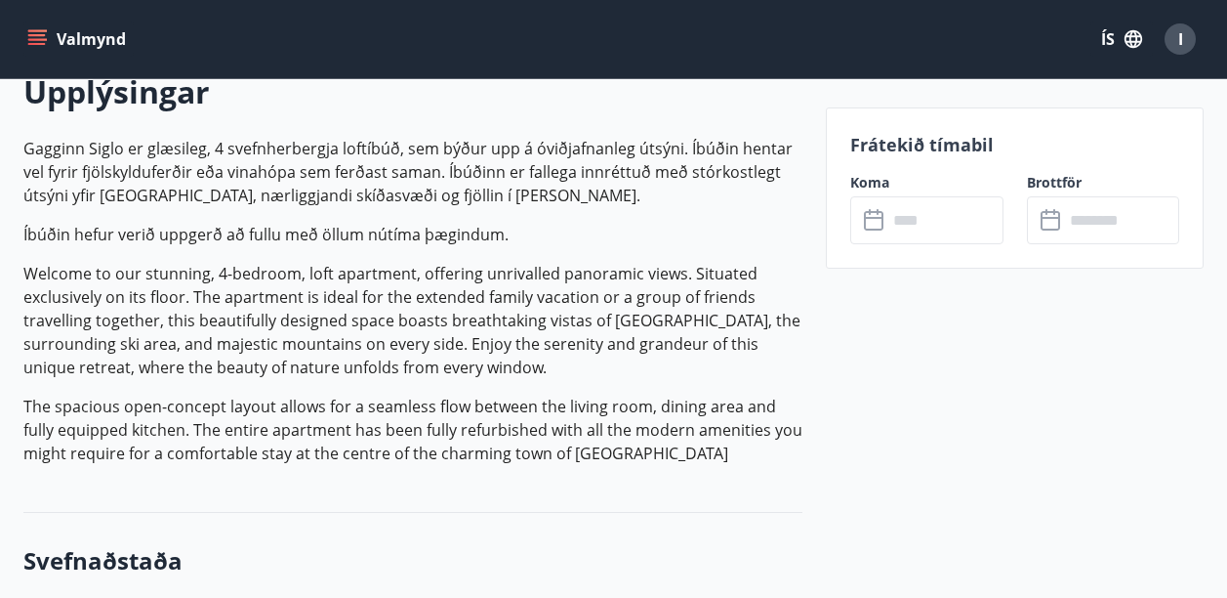
click at [931, 217] on input "text" at bounding box center [945, 220] width 116 height 48
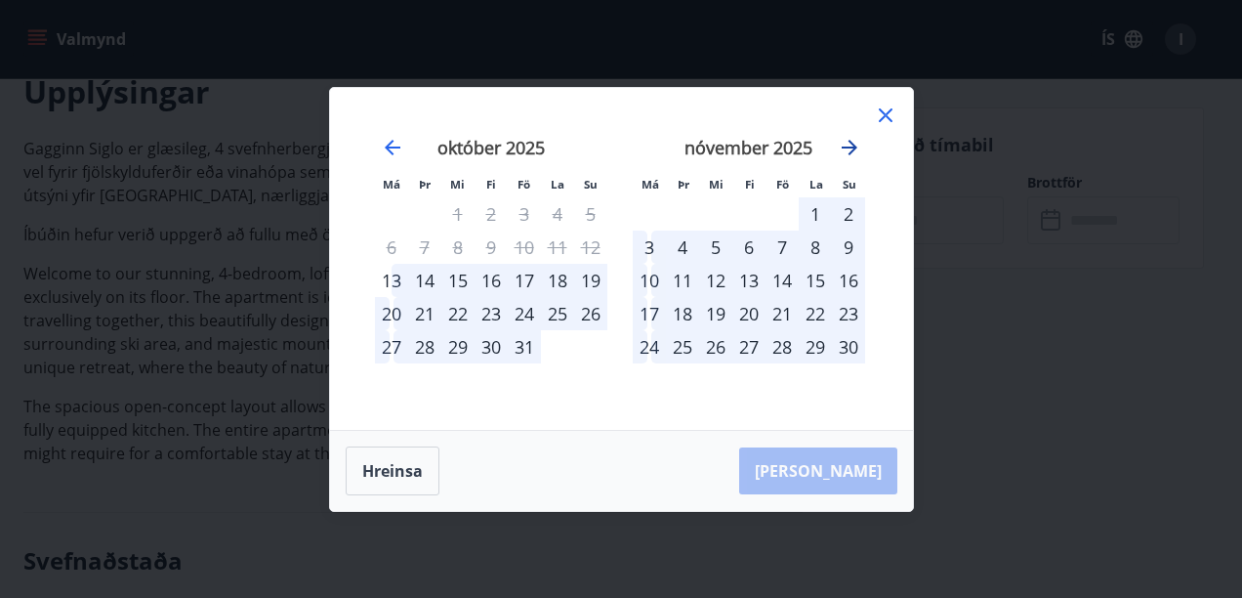
click at [847, 146] on icon "Move forward to switch to the next month." at bounding box center [850, 148] width 16 height 16
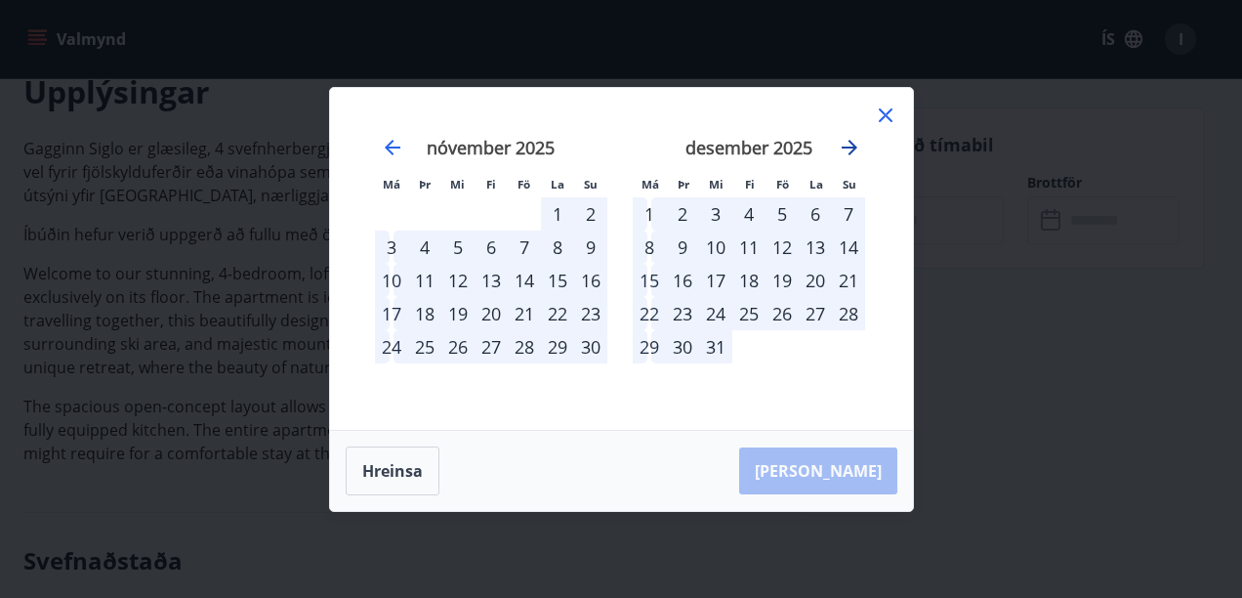
click at [847, 146] on icon "Move forward to switch to the next month." at bounding box center [850, 148] width 16 height 16
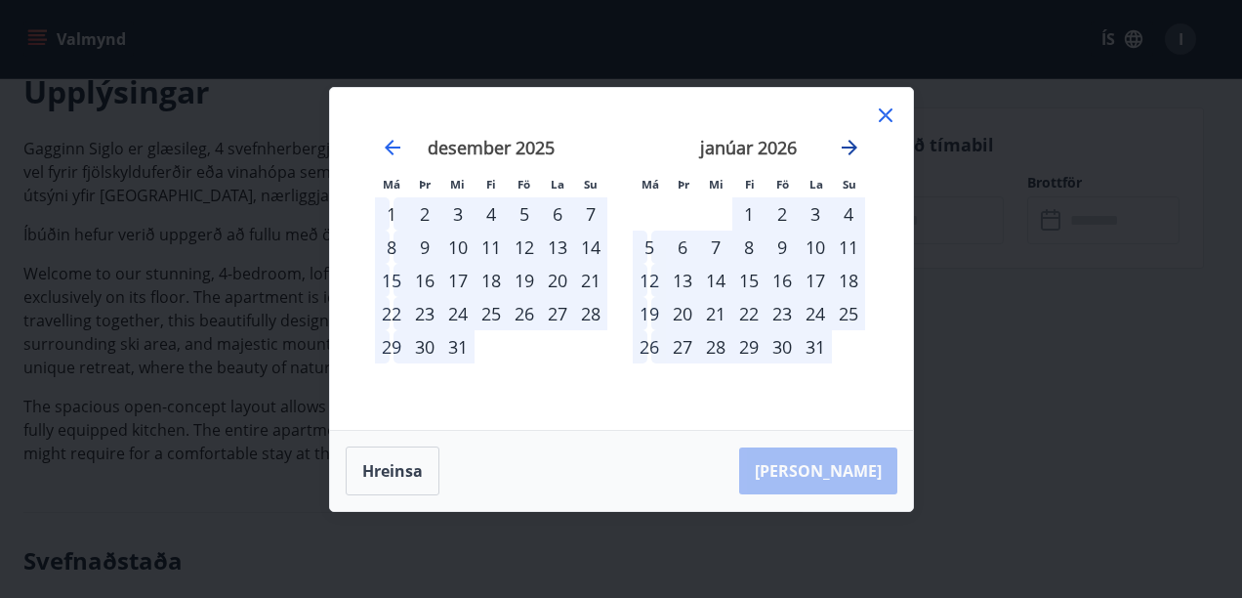
click at [847, 146] on icon "Move forward to switch to the next month." at bounding box center [850, 148] width 16 height 16
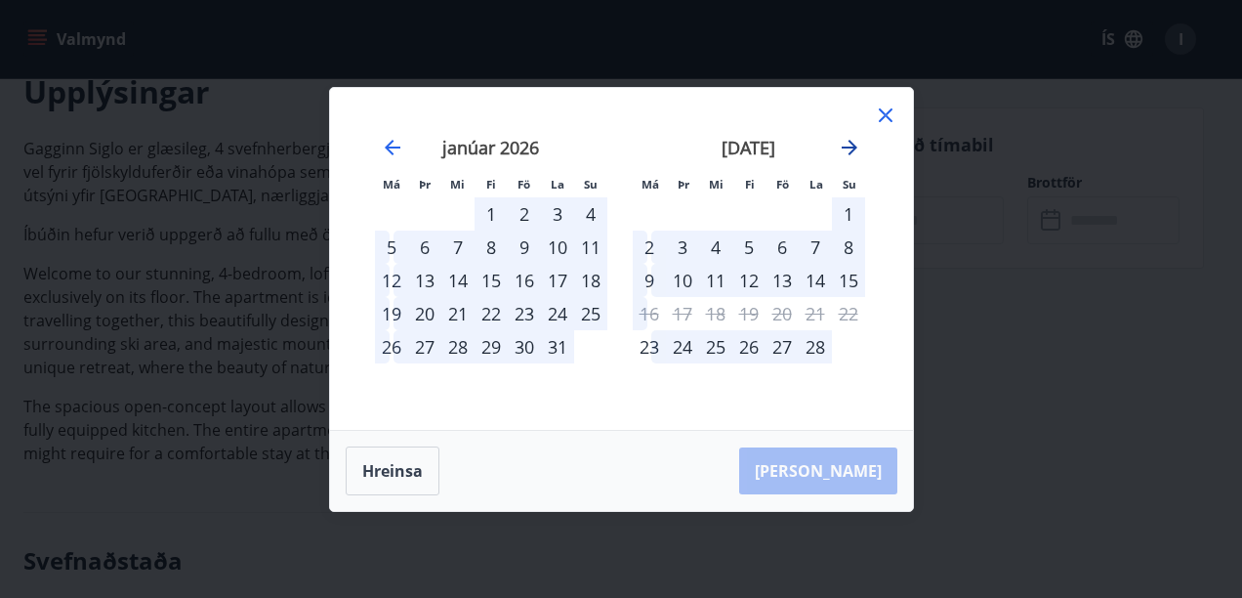
click at [847, 146] on icon "Move forward to switch to the next month." at bounding box center [850, 148] width 16 height 16
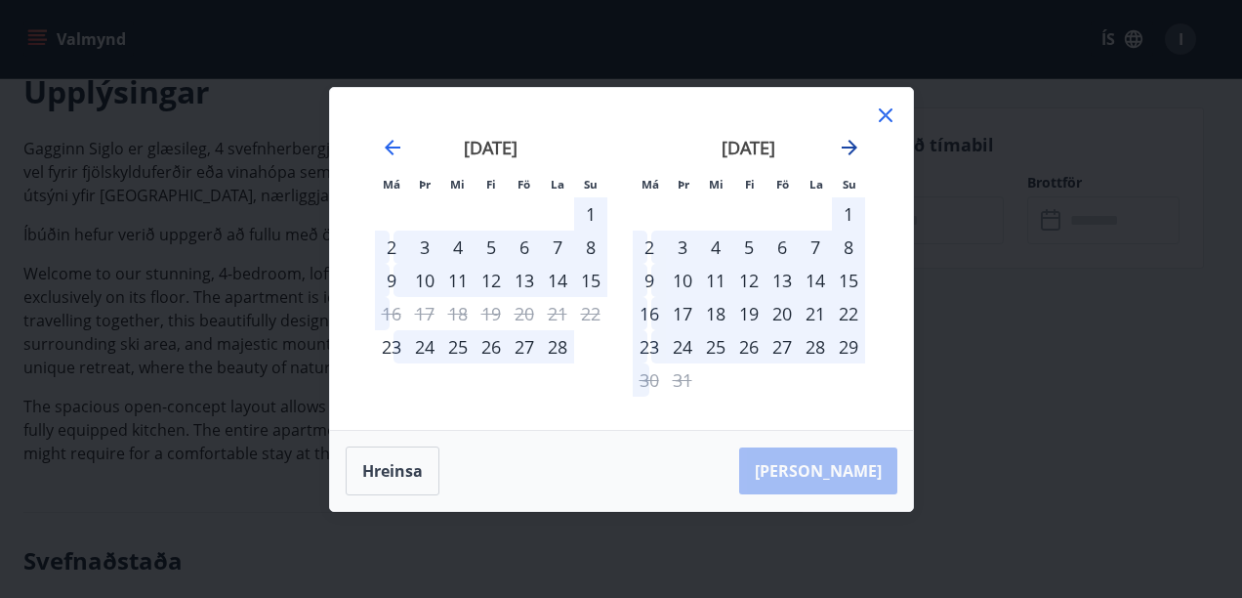
click at [847, 146] on icon "Move forward to switch to the next month." at bounding box center [850, 148] width 16 height 16
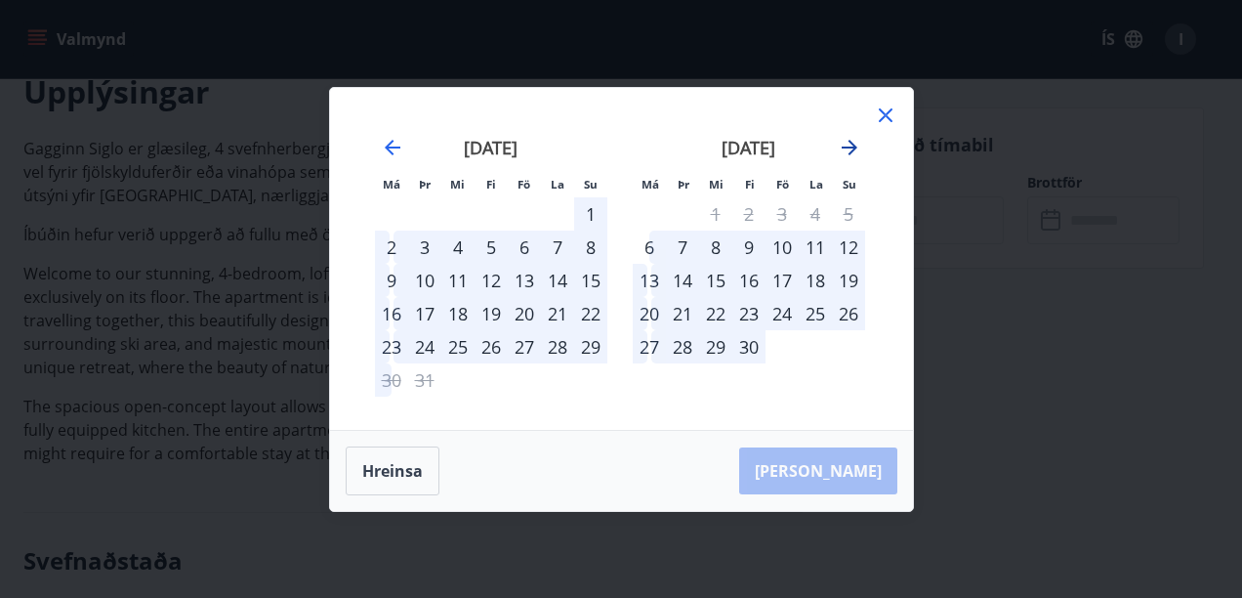
click at [847, 146] on icon "Move forward to switch to the next month." at bounding box center [850, 148] width 16 height 16
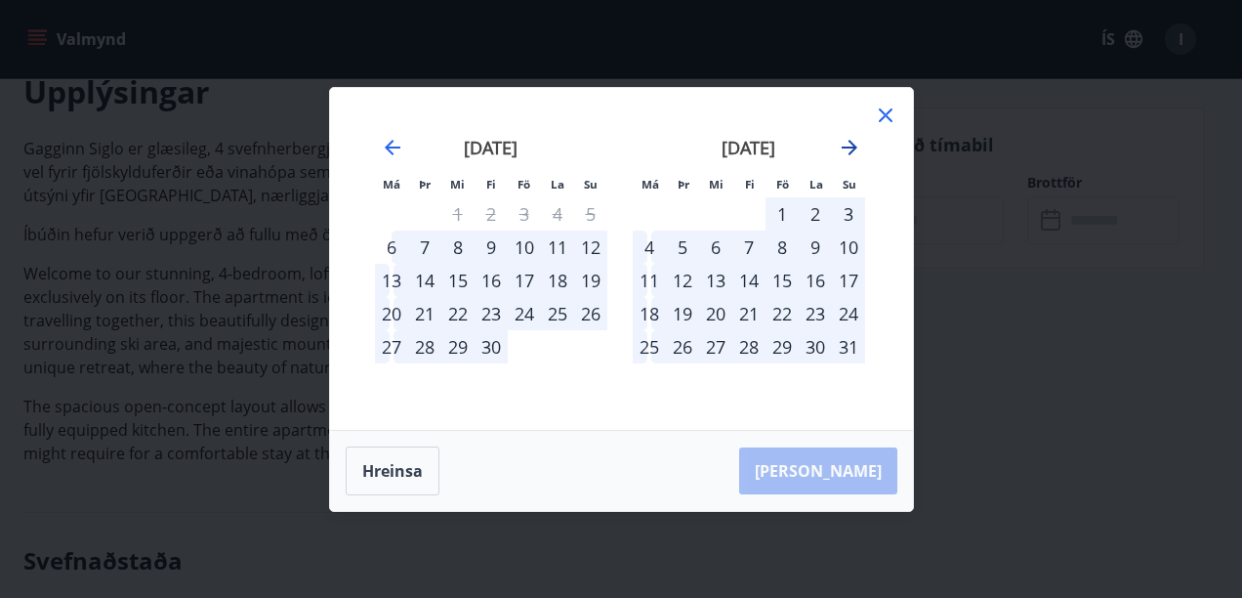
click at [847, 146] on icon "Move forward to switch to the next month." at bounding box center [850, 148] width 16 height 16
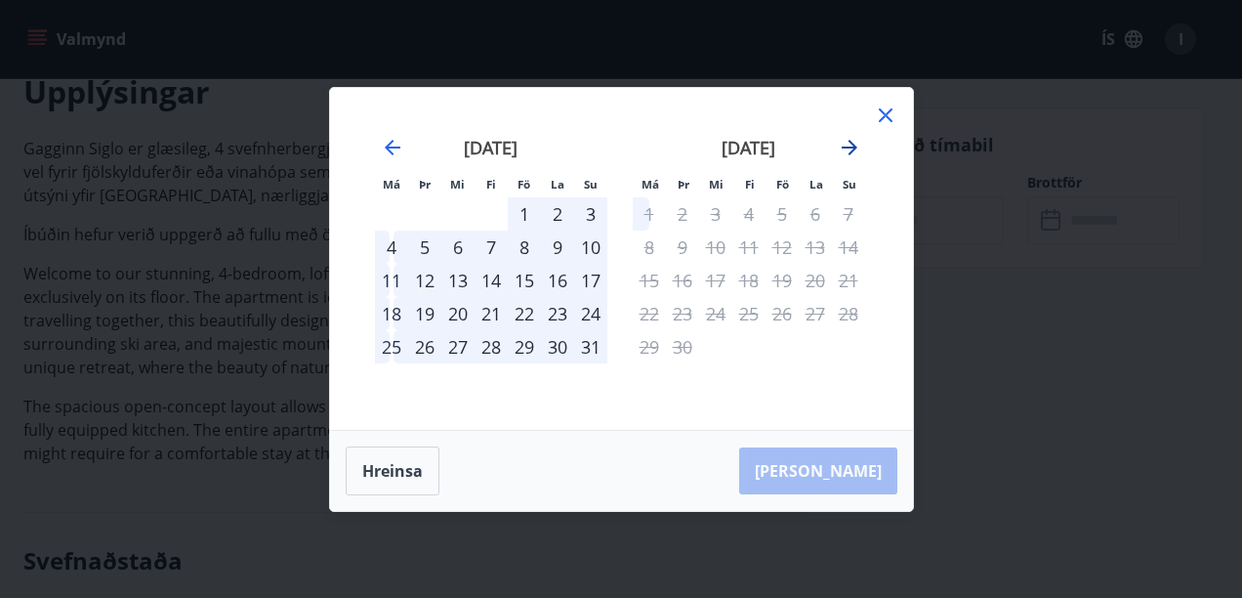
click at [847, 146] on icon "Move forward to switch to the next month." at bounding box center [850, 148] width 16 height 16
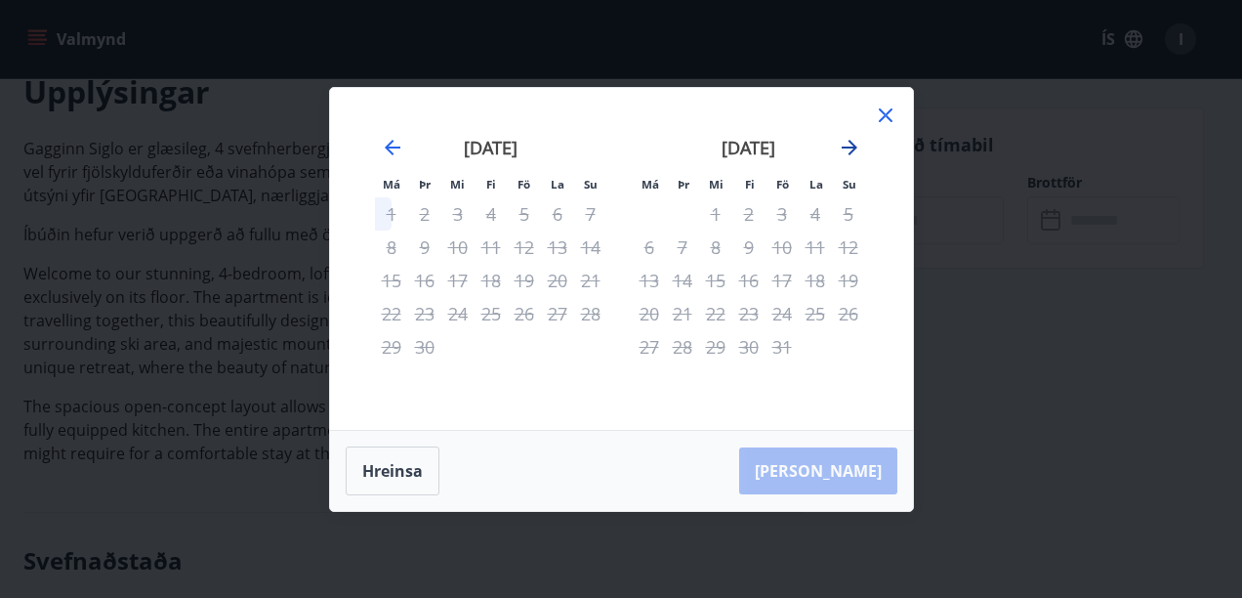
click at [847, 146] on icon "Move forward to switch to the next month." at bounding box center [850, 148] width 16 height 16
click at [388, 150] on icon "Move backward to switch to the previous month." at bounding box center [393, 148] width 16 height 16
click at [391, 150] on icon "Move backward to switch to the previous month." at bounding box center [392, 147] width 23 height 23
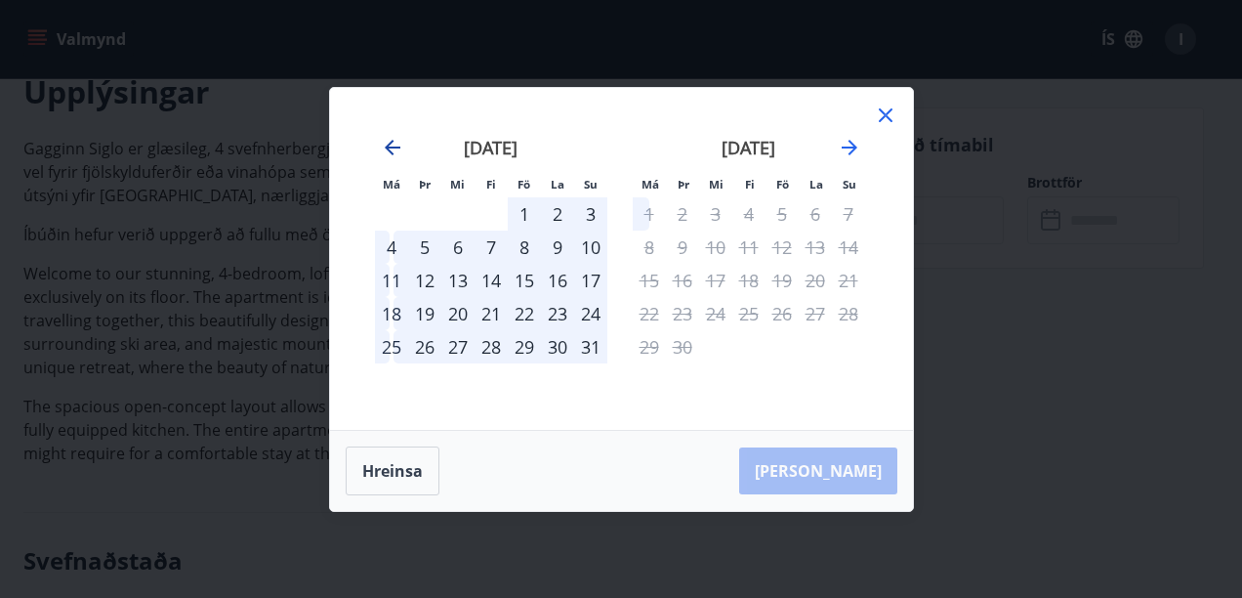
click at [394, 142] on icon "Move backward to switch to the previous month." at bounding box center [392, 147] width 23 height 23
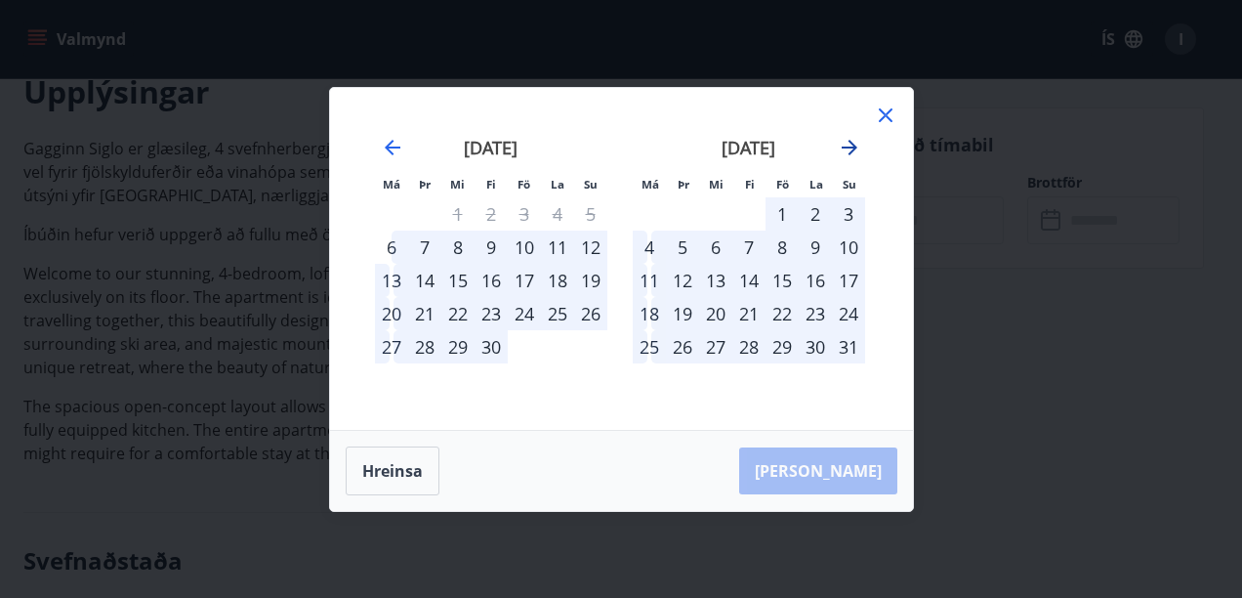
click at [846, 149] on icon "Move forward to switch to the next month." at bounding box center [849, 147] width 23 height 23
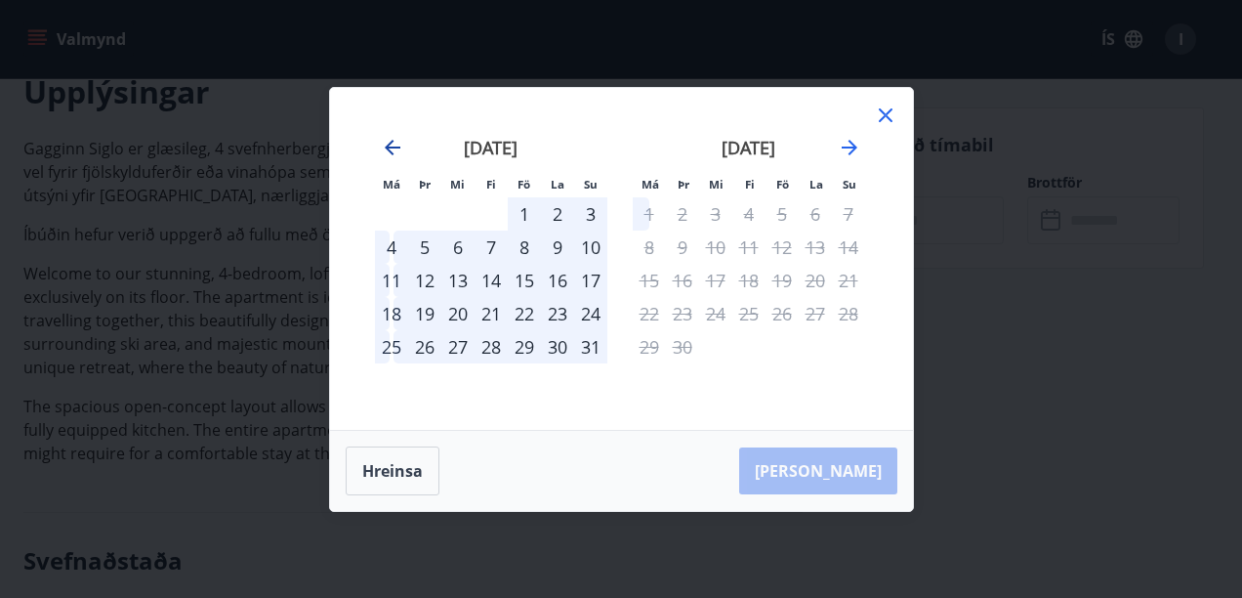
click at [386, 149] on icon "Move backward to switch to the previous month." at bounding box center [392, 147] width 23 height 23
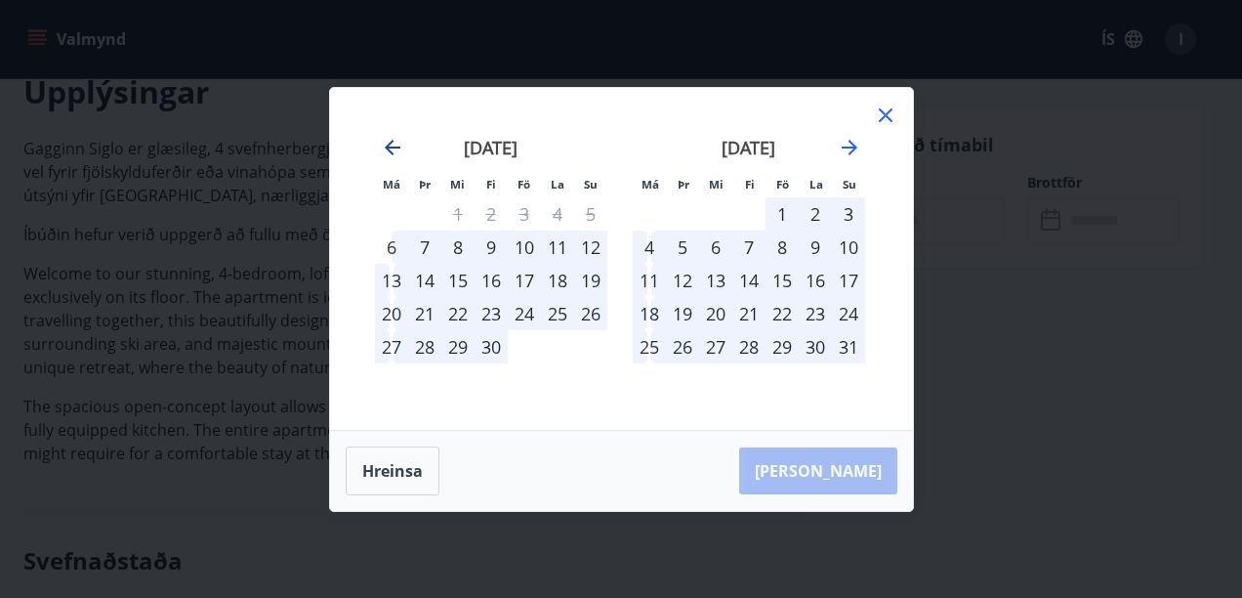
click at [385, 149] on icon "Move backward to switch to the previous month." at bounding box center [392, 147] width 23 height 23
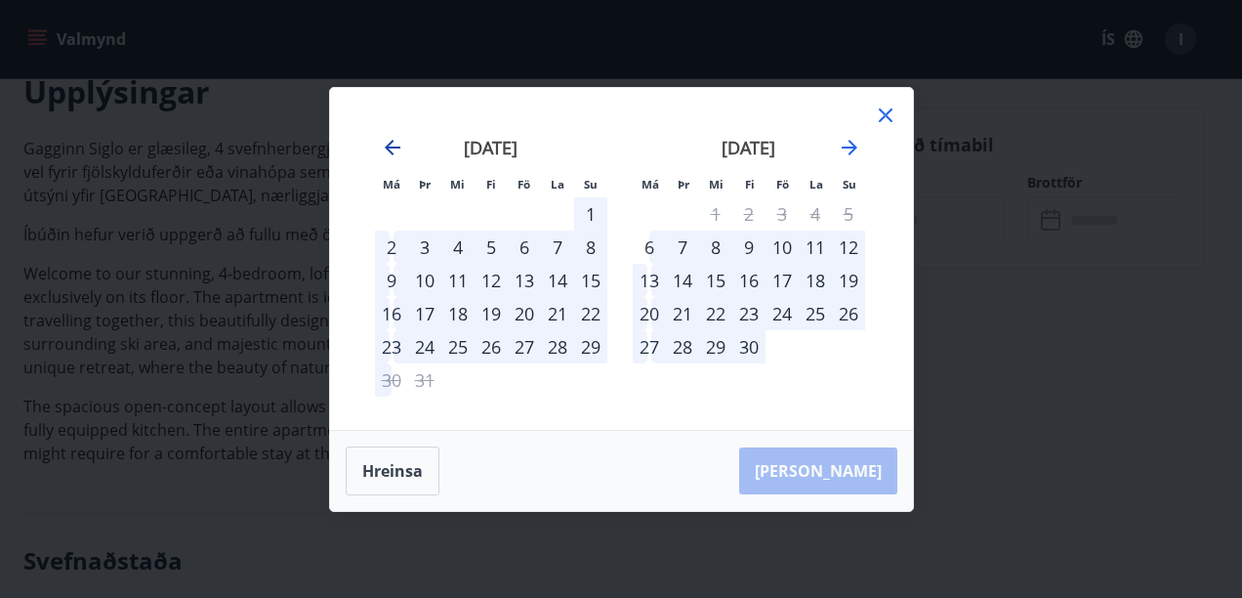
click at [385, 150] on icon "Move backward to switch to the previous month." at bounding box center [392, 147] width 23 height 23
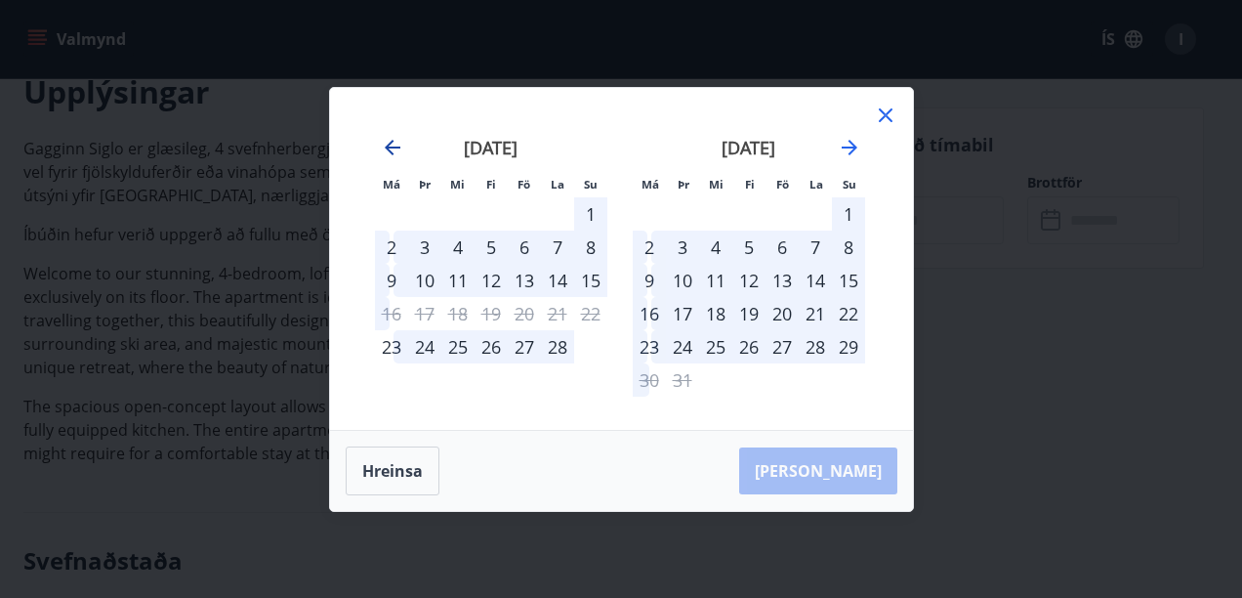
click at [392, 149] on icon "Move backward to switch to the previous month." at bounding box center [392, 147] width 23 height 23
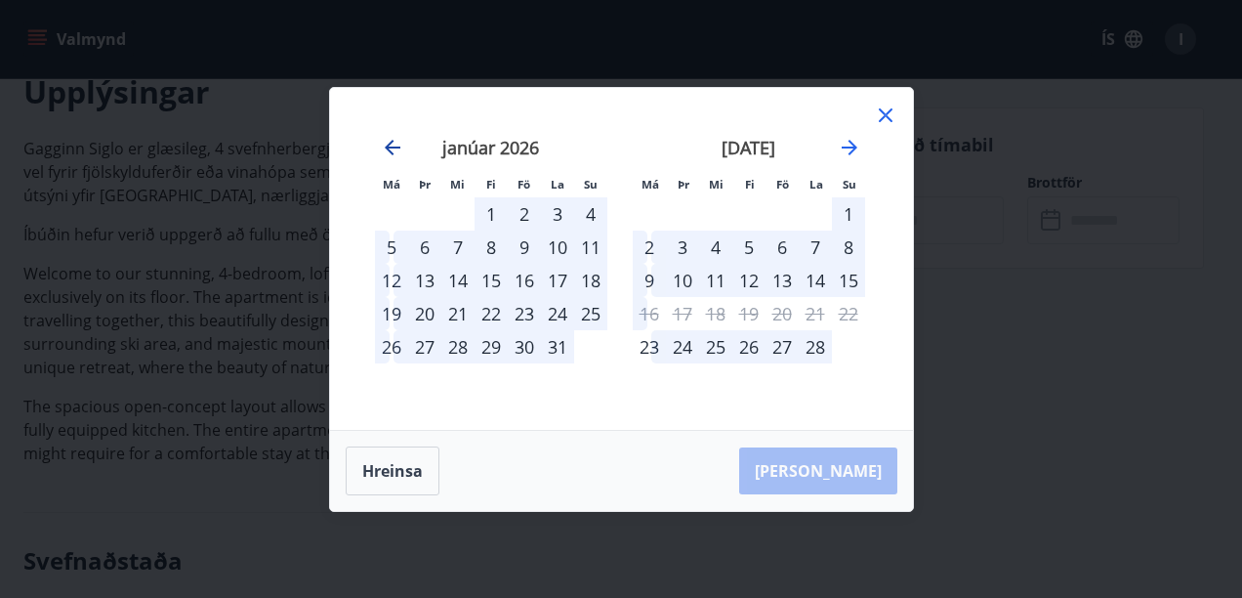
click at [391, 148] on icon "Move backward to switch to the previous month." at bounding box center [392, 147] width 23 height 23
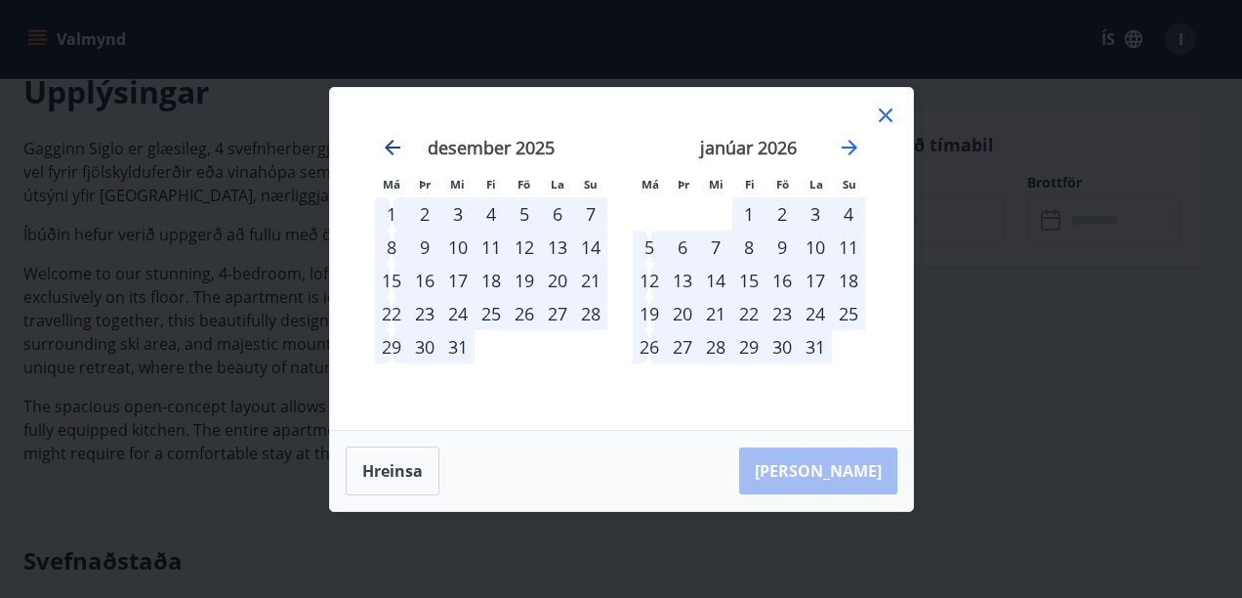
click at [391, 148] on icon "Move backward to switch to the previous month." at bounding box center [392, 147] width 23 height 23
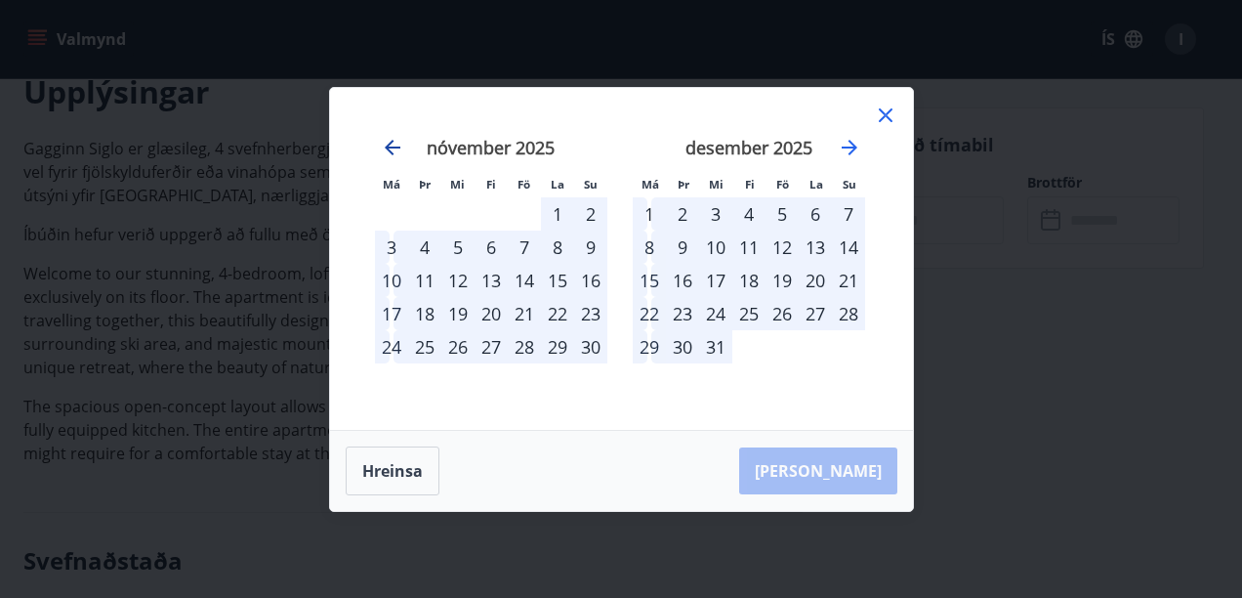
click at [391, 148] on icon "Move backward to switch to the previous month." at bounding box center [392, 147] width 23 height 23
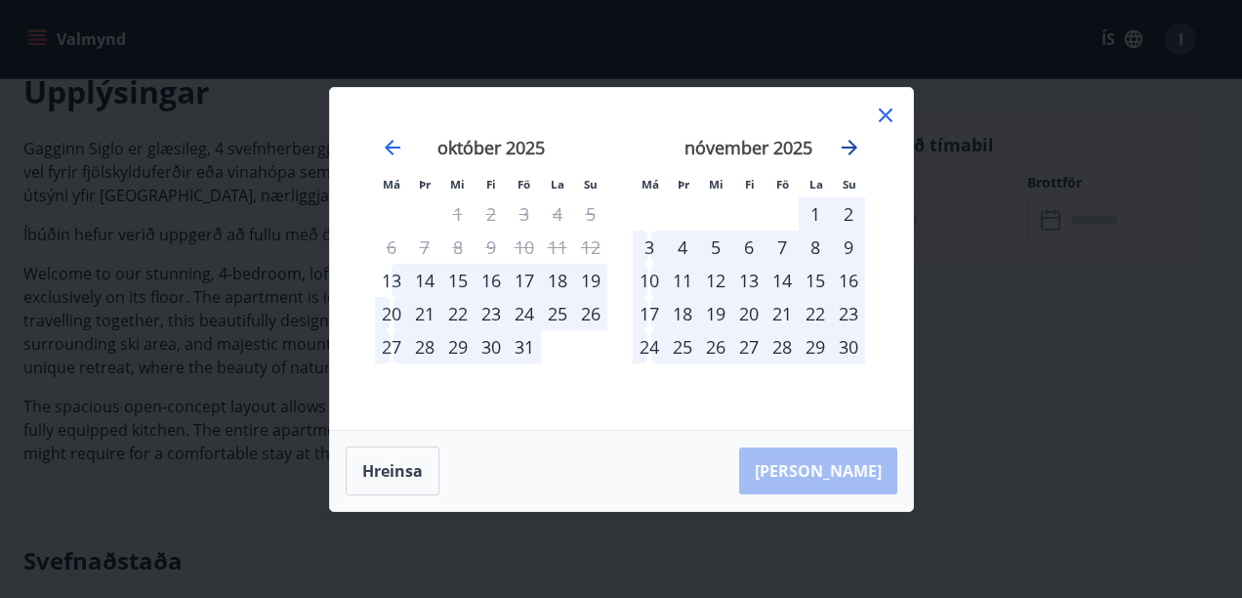
click at [846, 152] on icon "Move forward to switch to the next month." at bounding box center [849, 147] width 23 height 23
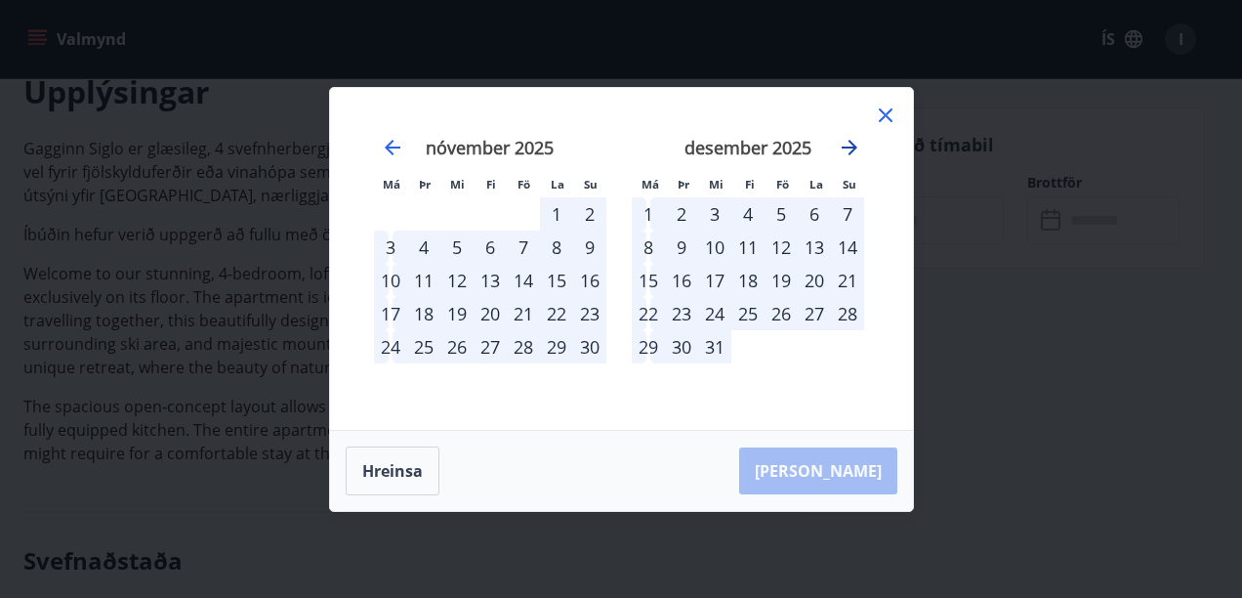
click at [846, 152] on icon "Move forward to switch to the next month." at bounding box center [849, 147] width 23 height 23
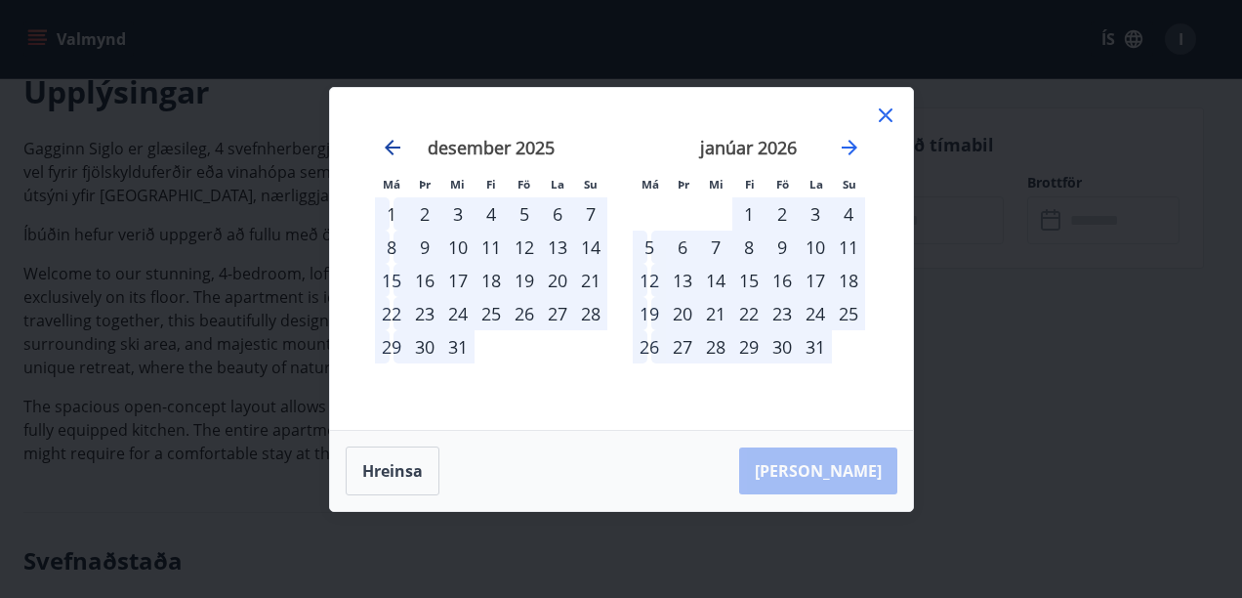
click at [384, 143] on icon "Move backward to switch to the previous month." at bounding box center [392, 147] width 23 height 23
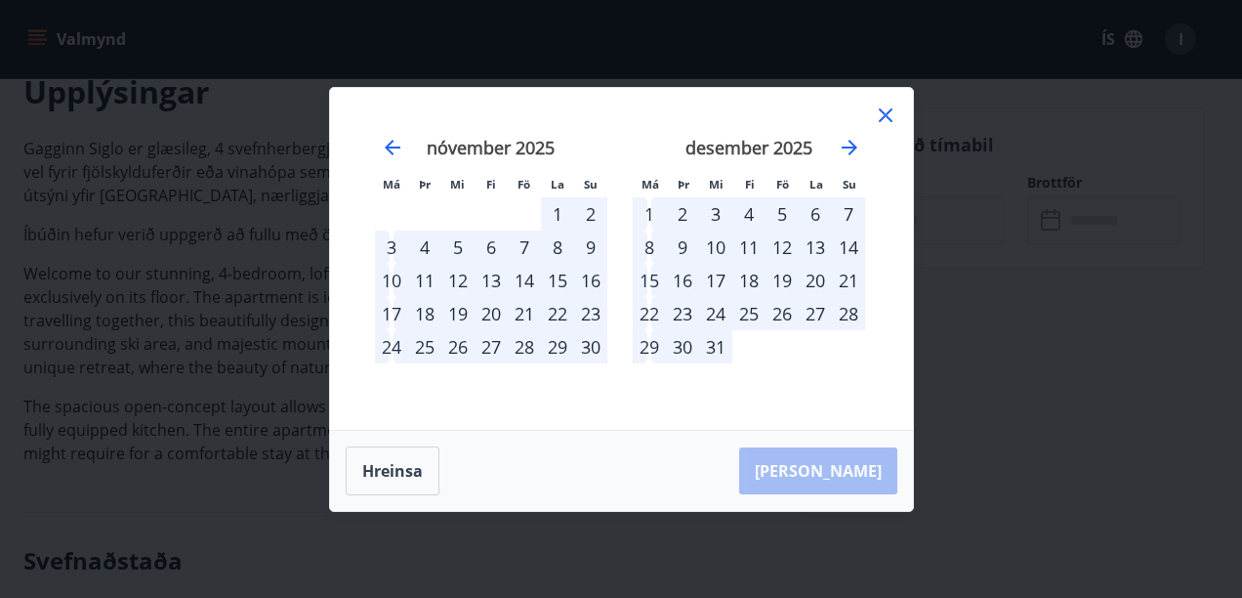
click at [885, 115] on icon at bounding box center [885, 114] width 3 height 3
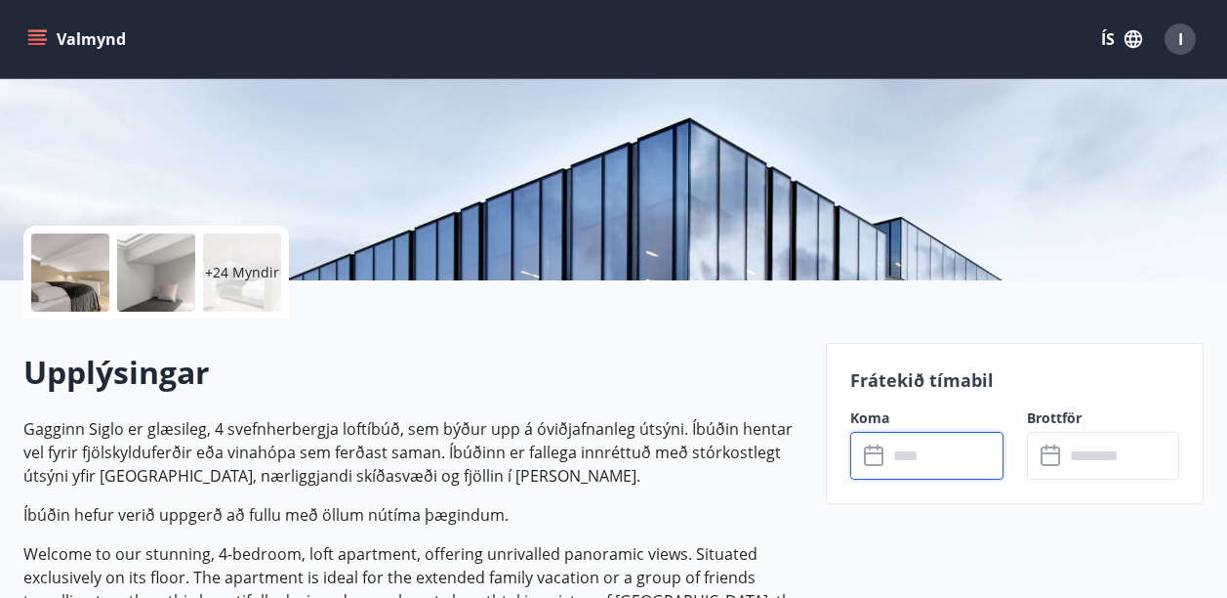
scroll to position [391, 0]
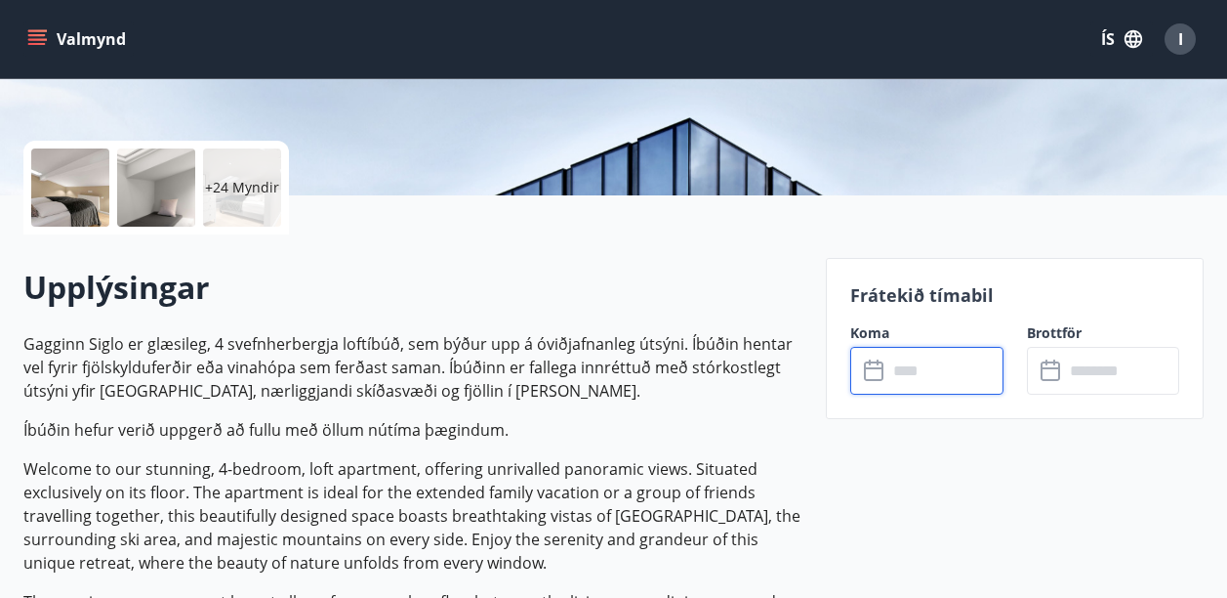
click at [904, 364] on input "text" at bounding box center [945, 371] width 116 height 48
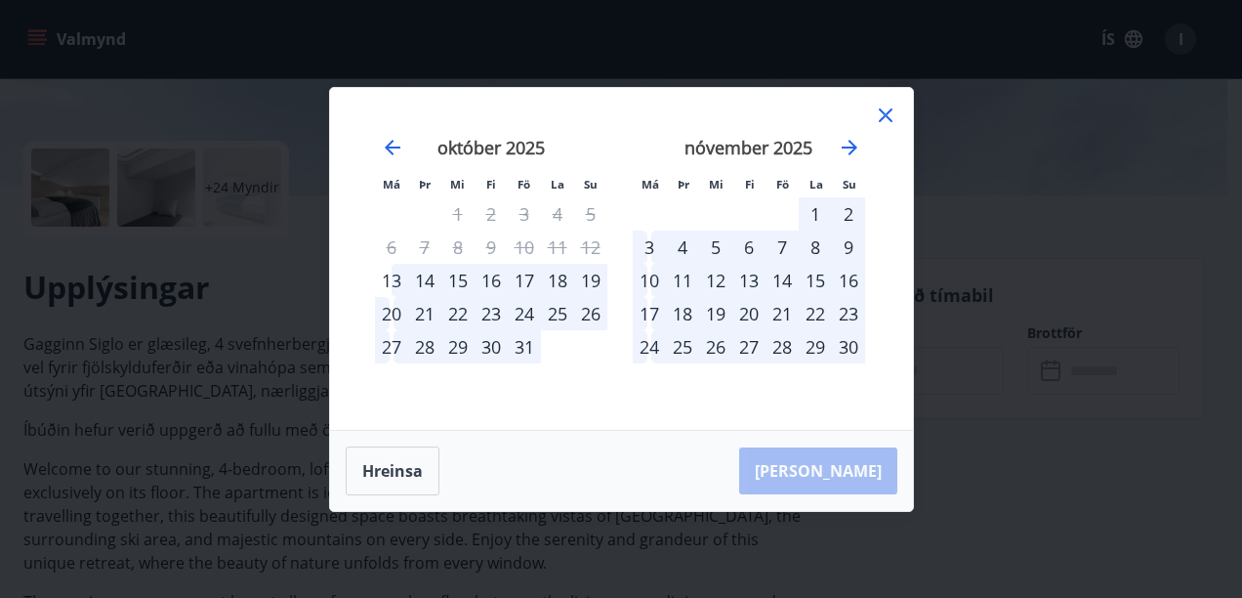
click at [884, 117] on icon at bounding box center [886, 115] width 14 height 14
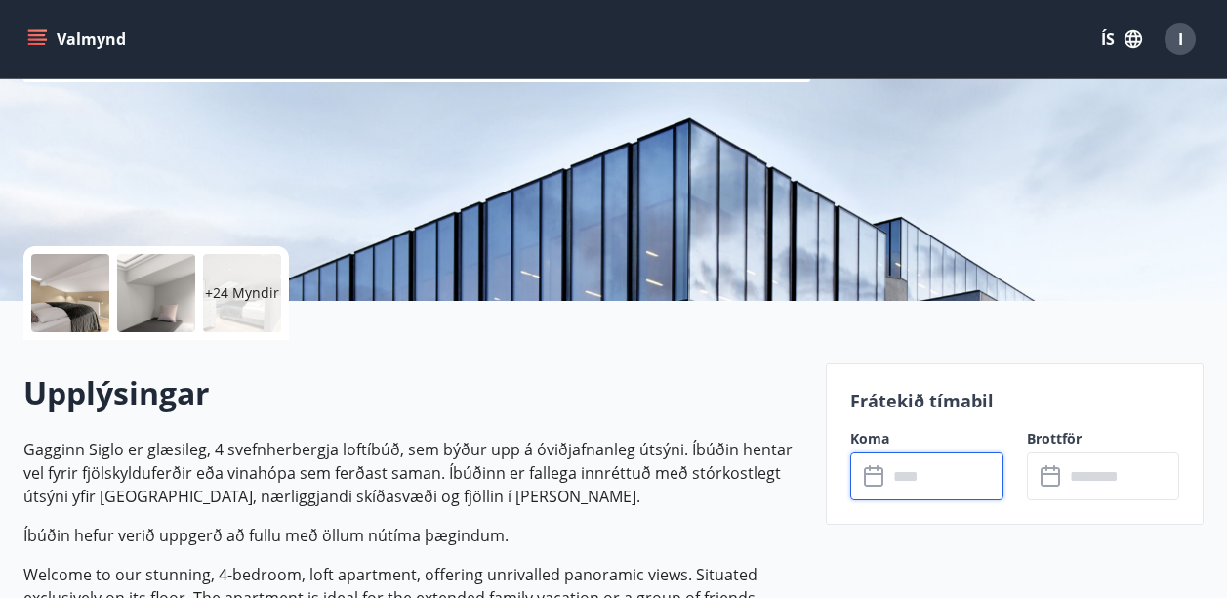
scroll to position [195, 0]
